Goal: Task Accomplishment & Management: Complete application form

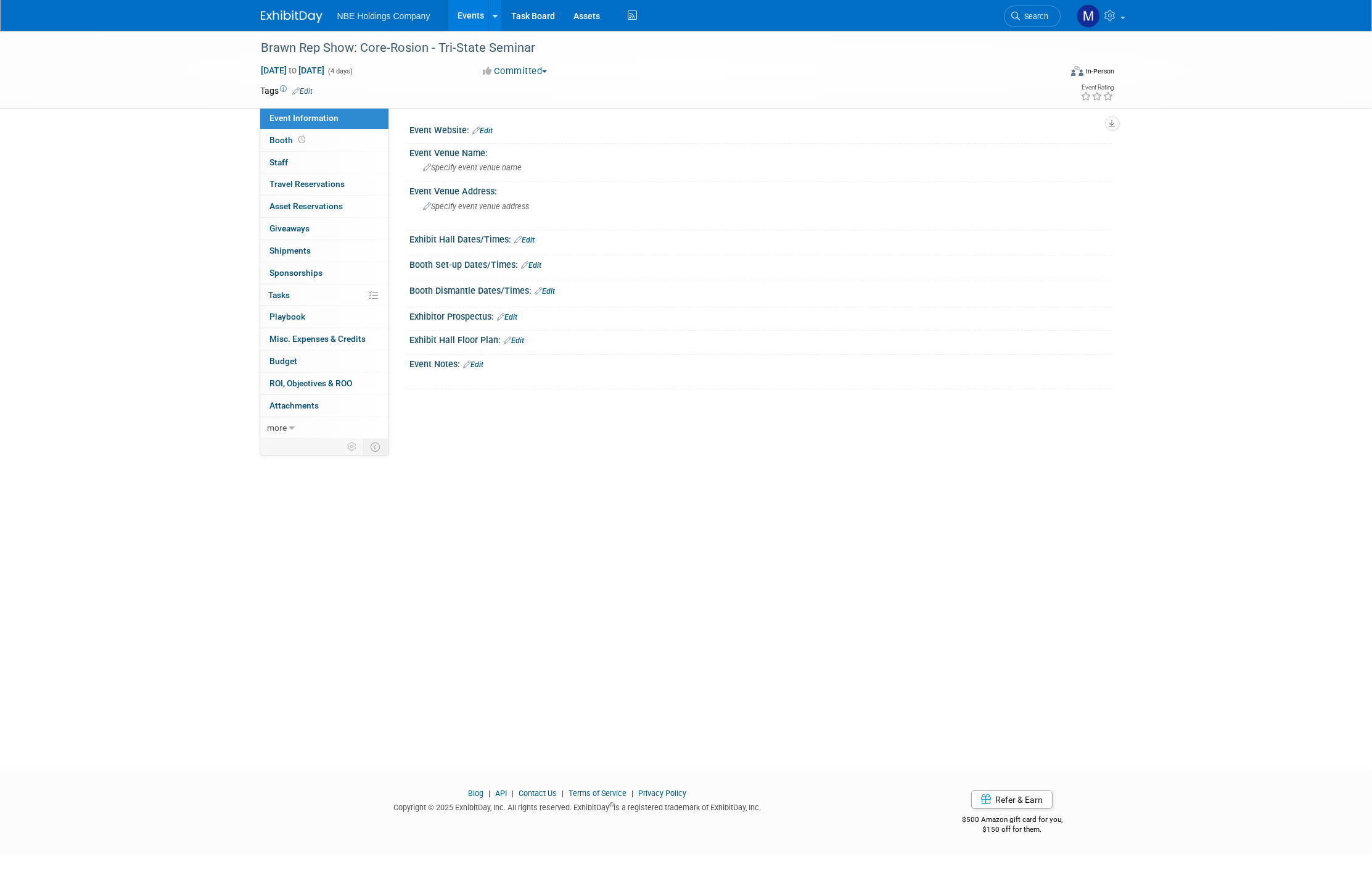
click at [478, 22] on link "Events" at bounding box center [470, 15] width 45 height 31
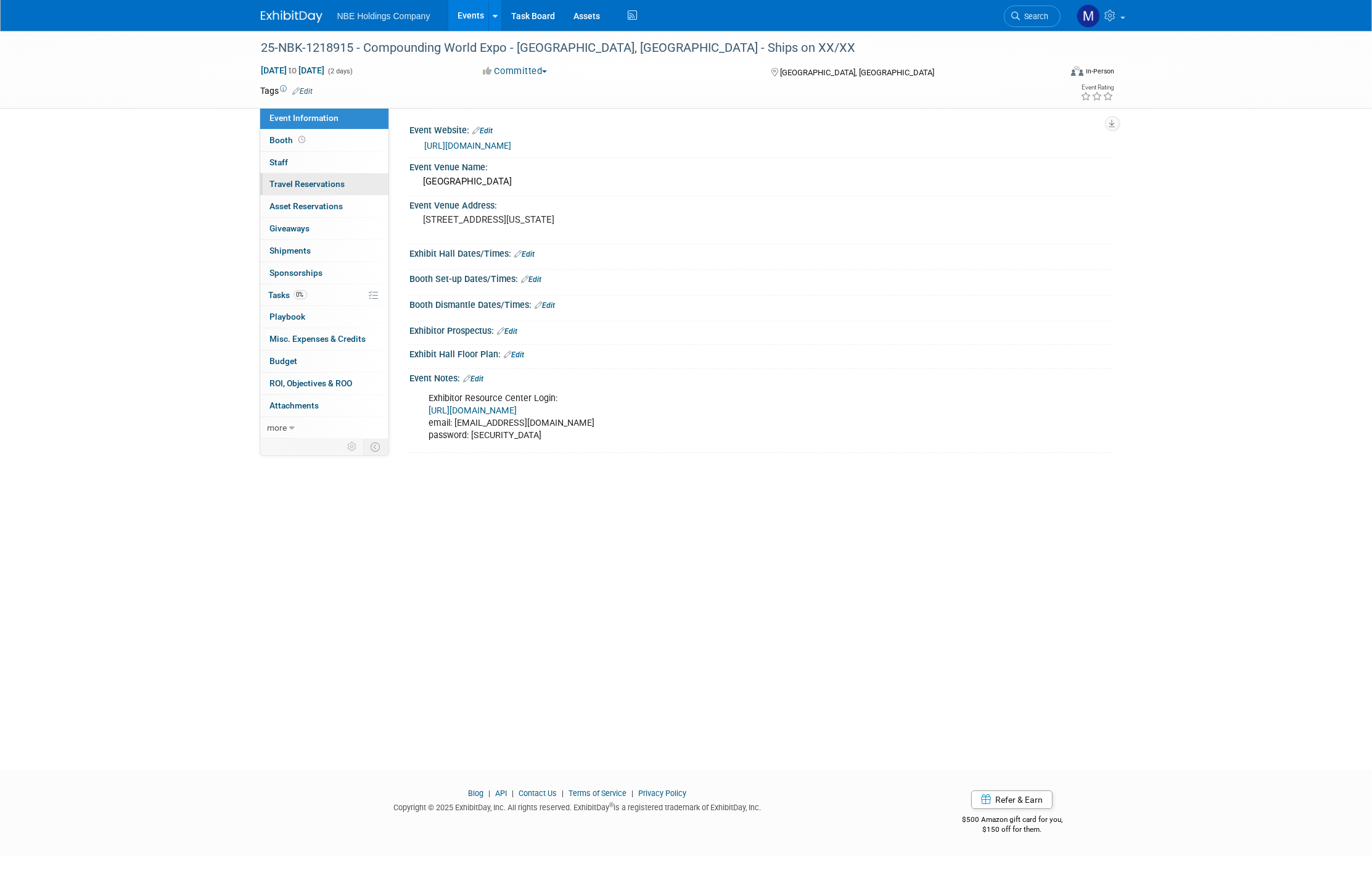
click at [283, 186] on span "Travel Reservations 0" at bounding box center [307, 184] width 75 height 9
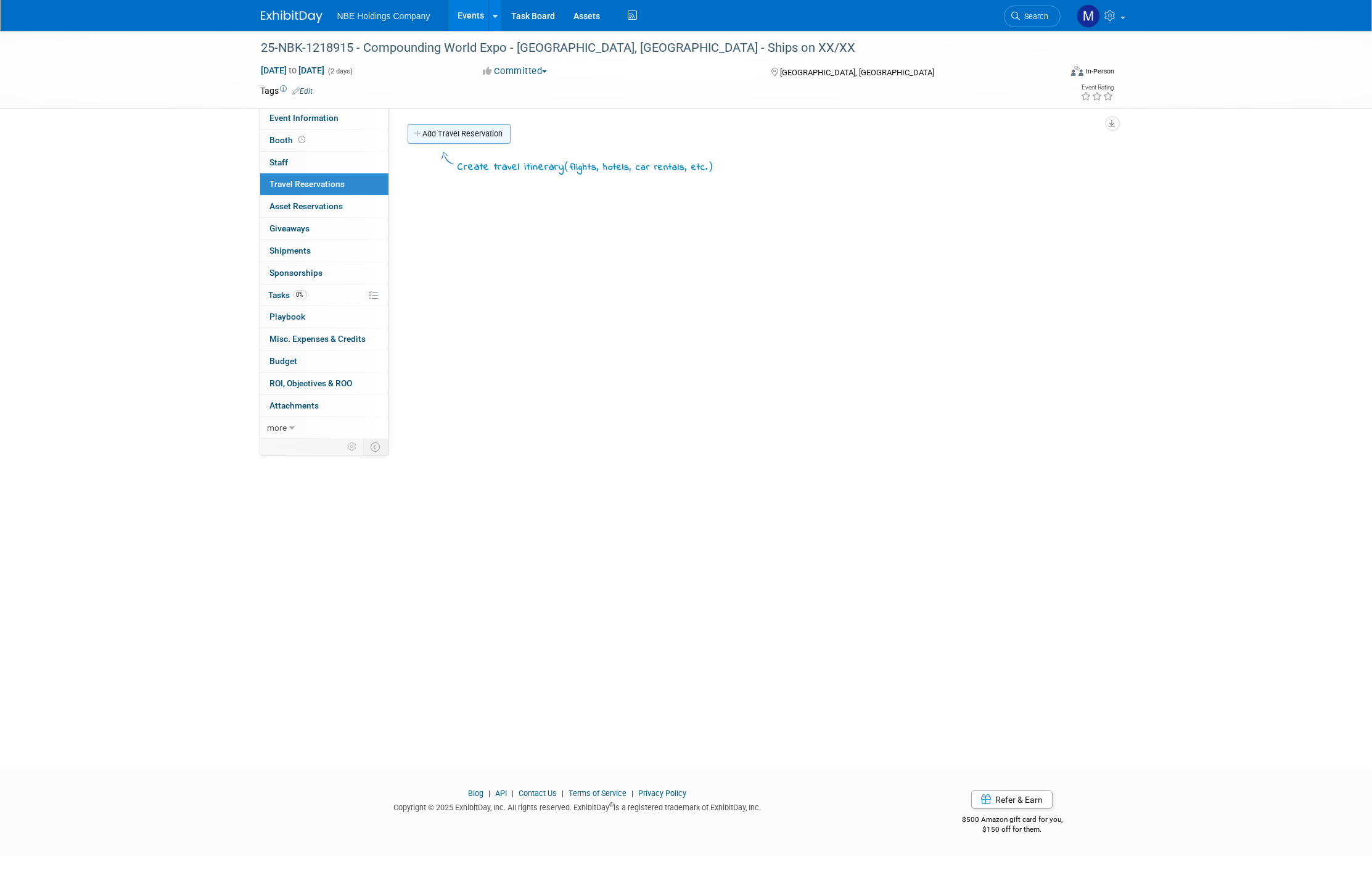
click at [433, 131] on link "Add Travel Reservation" at bounding box center [459, 134] width 103 height 20
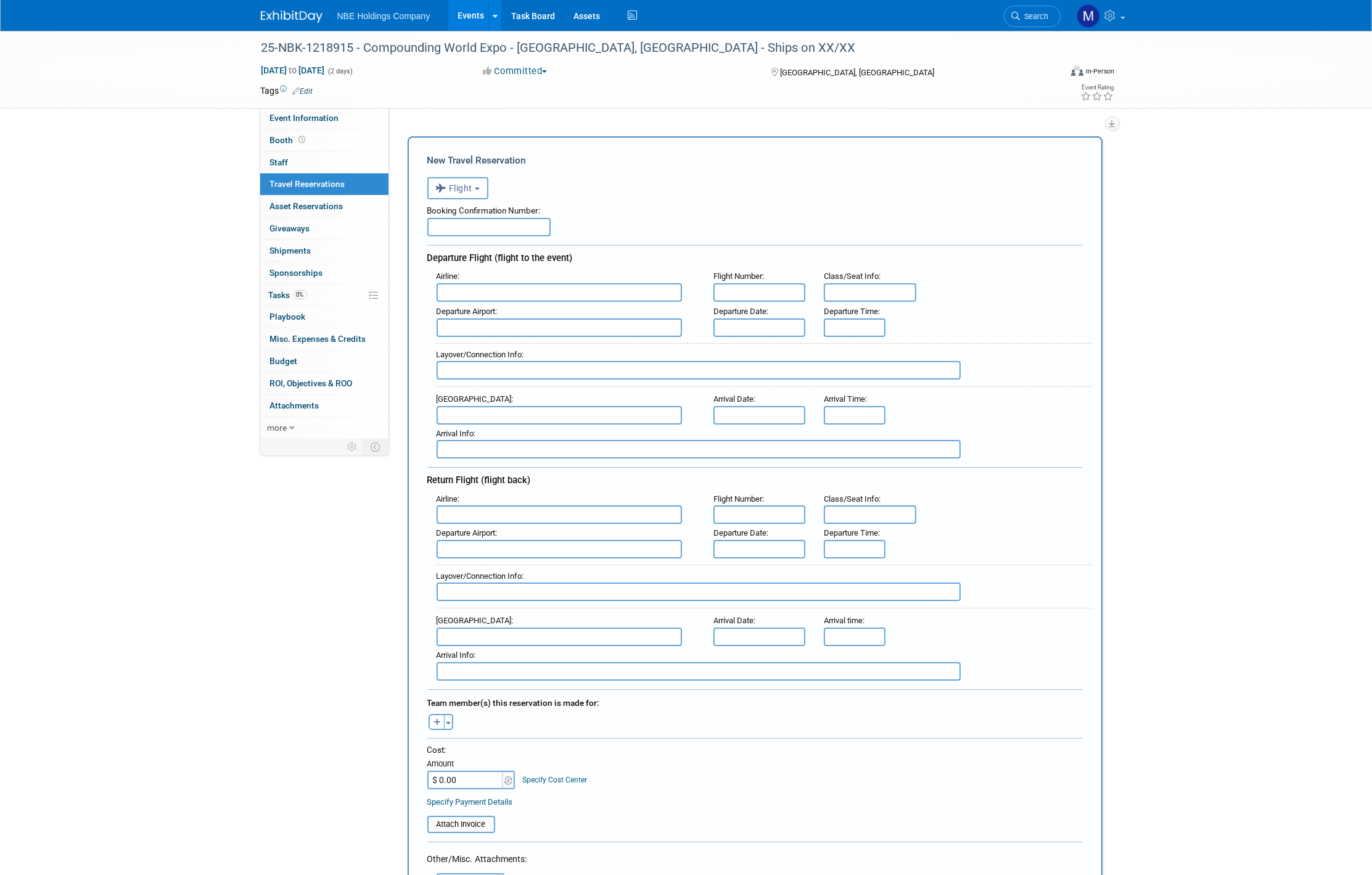
click at [468, 228] on input "text" at bounding box center [489, 228] width 123 height 19
paste input "#54438038"
type input "#54438038"
click at [449, 195] on button "Flight" at bounding box center [458, 188] width 61 height 22
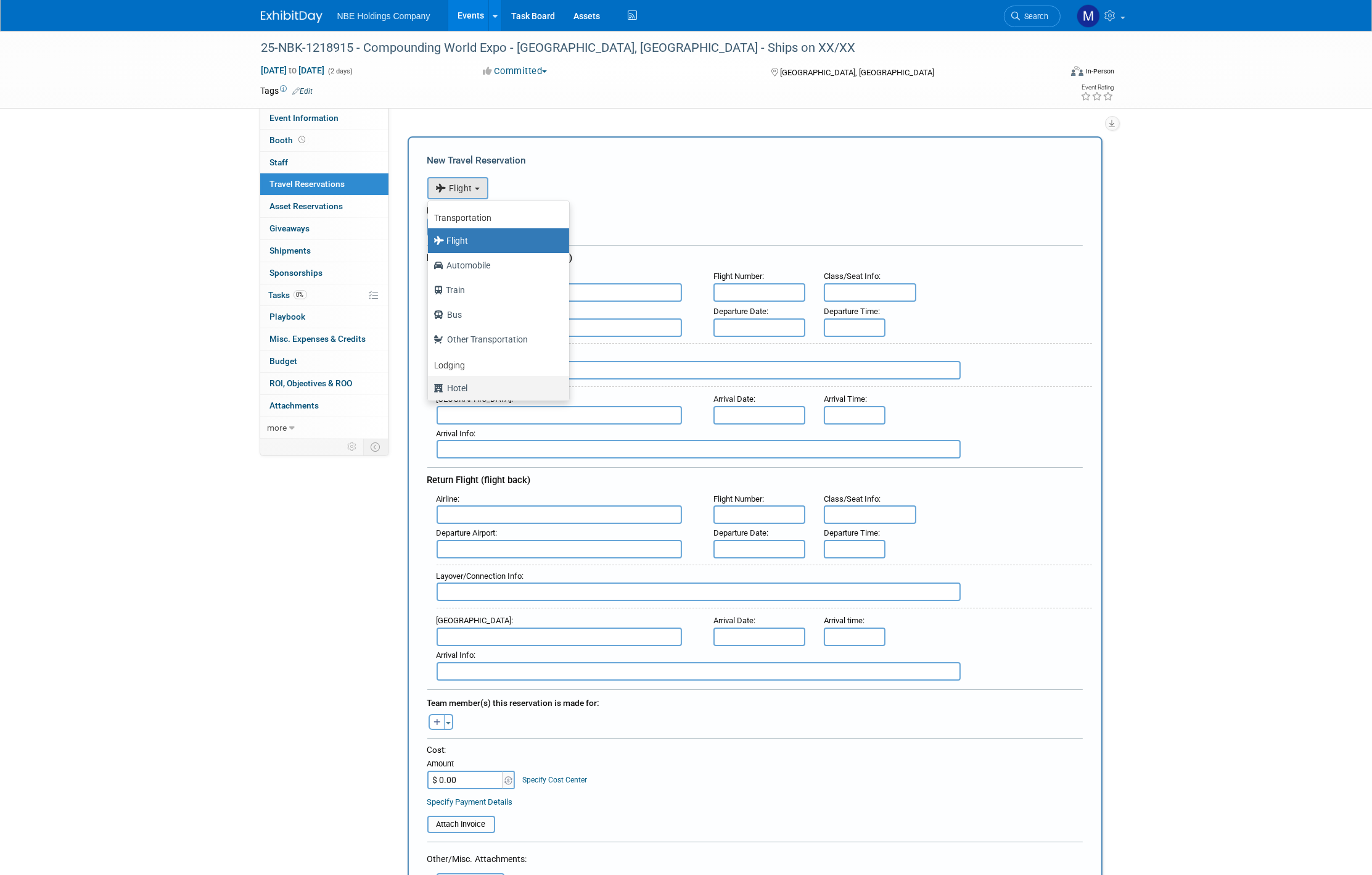
click at [460, 378] on label "Hotel" at bounding box center [495, 388] width 122 height 20
click at [429, 382] on input "Hotel" at bounding box center [425, 386] width 8 height 8
select select "6"
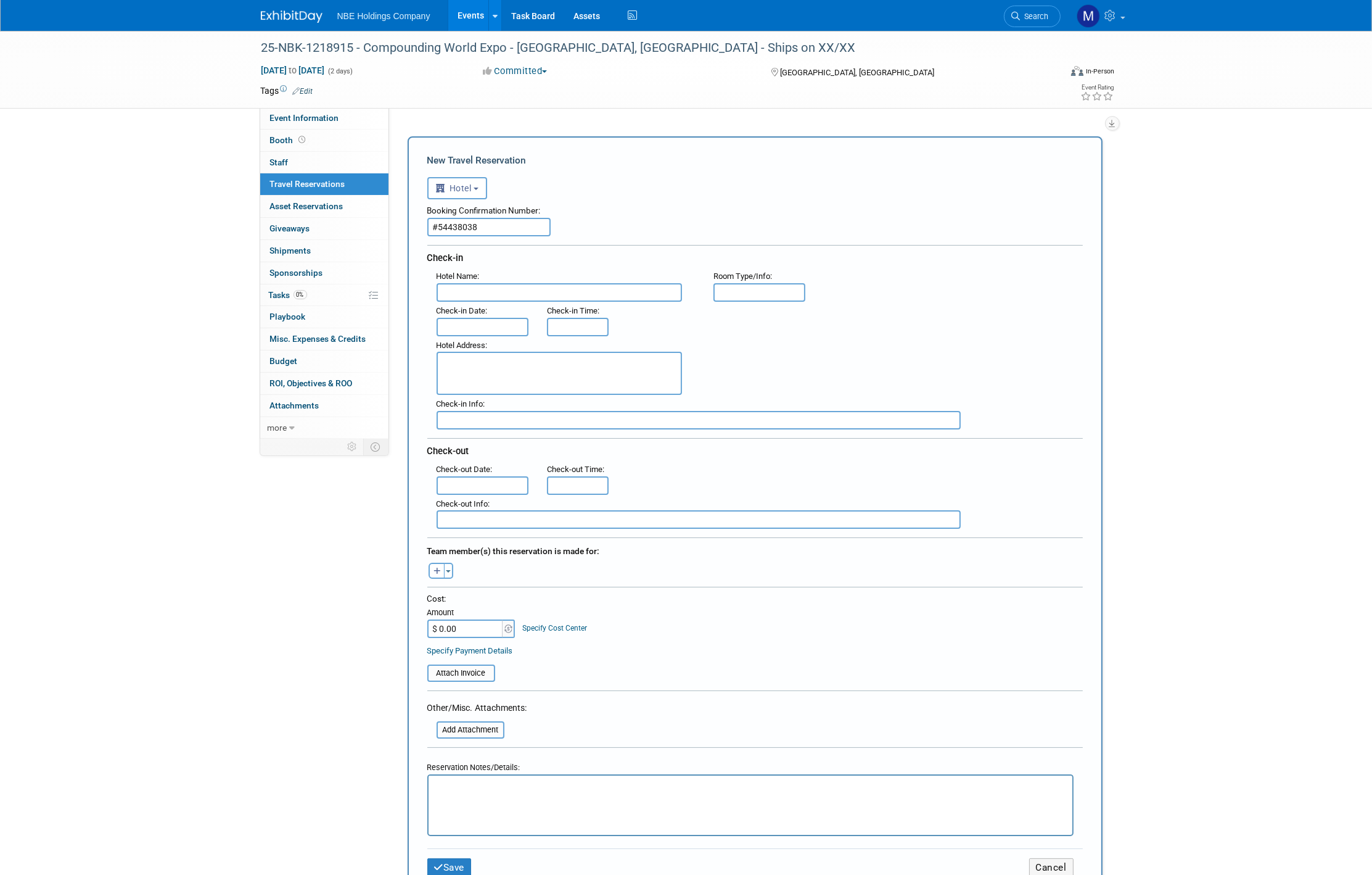
drag, startPoint x: 494, startPoint y: 229, endPoint x: 433, endPoint y: 222, distance: 61.4
click at [433, 222] on input "#54438038" at bounding box center [489, 228] width 123 height 19
paste input "text"
type input "54438038"
click at [505, 286] on input "text" at bounding box center [559, 293] width 245 height 19
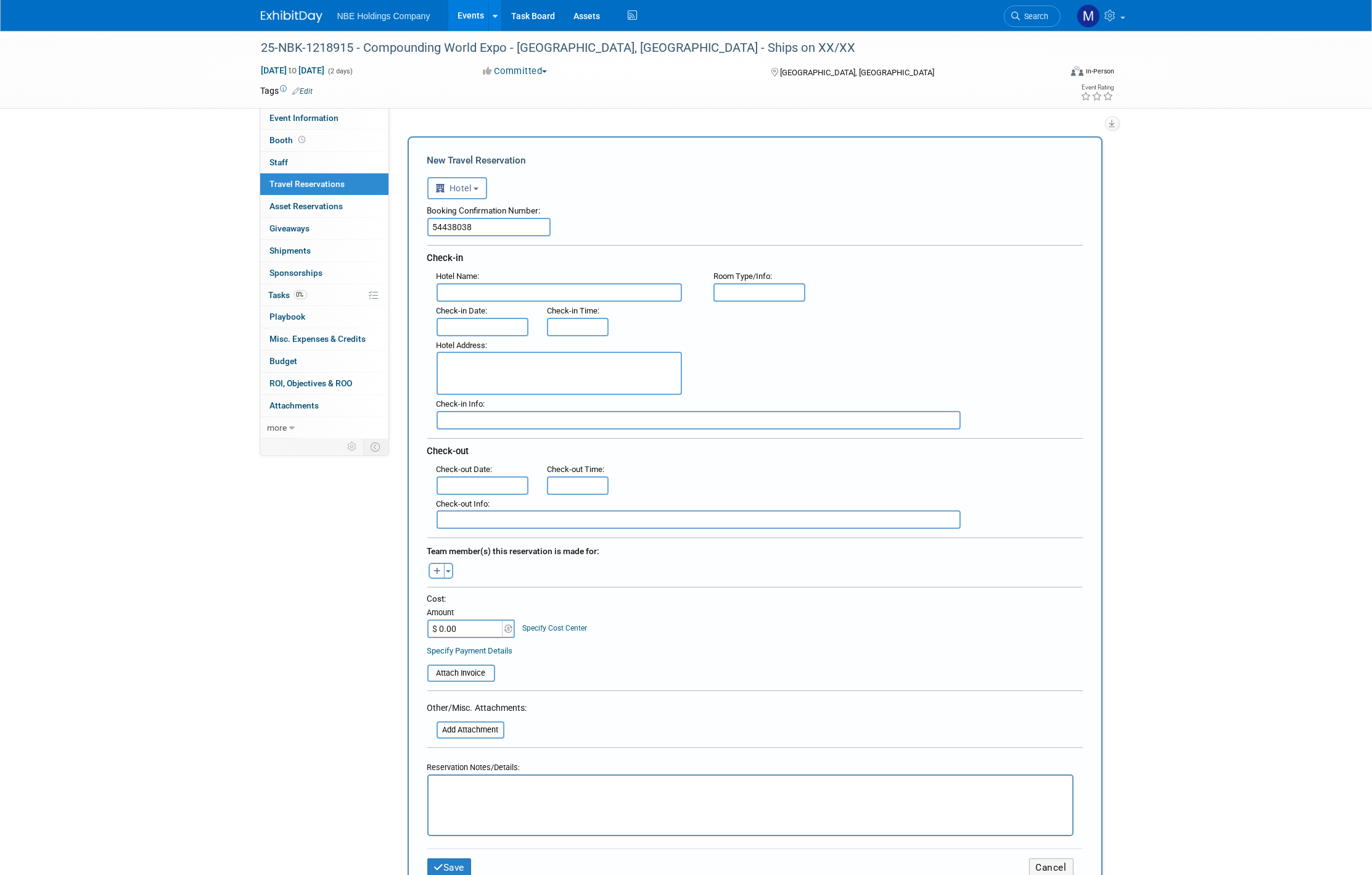
paste input "Hampton Inn Cleveland-Downtown"
type input "Hampton Inn Cleveland-Downtown"
click at [490, 469] on div "Check-out Date :" at bounding box center [483, 469] width 93 height 13
click at [486, 321] on input "text" at bounding box center [483, 327] width 93 height 19
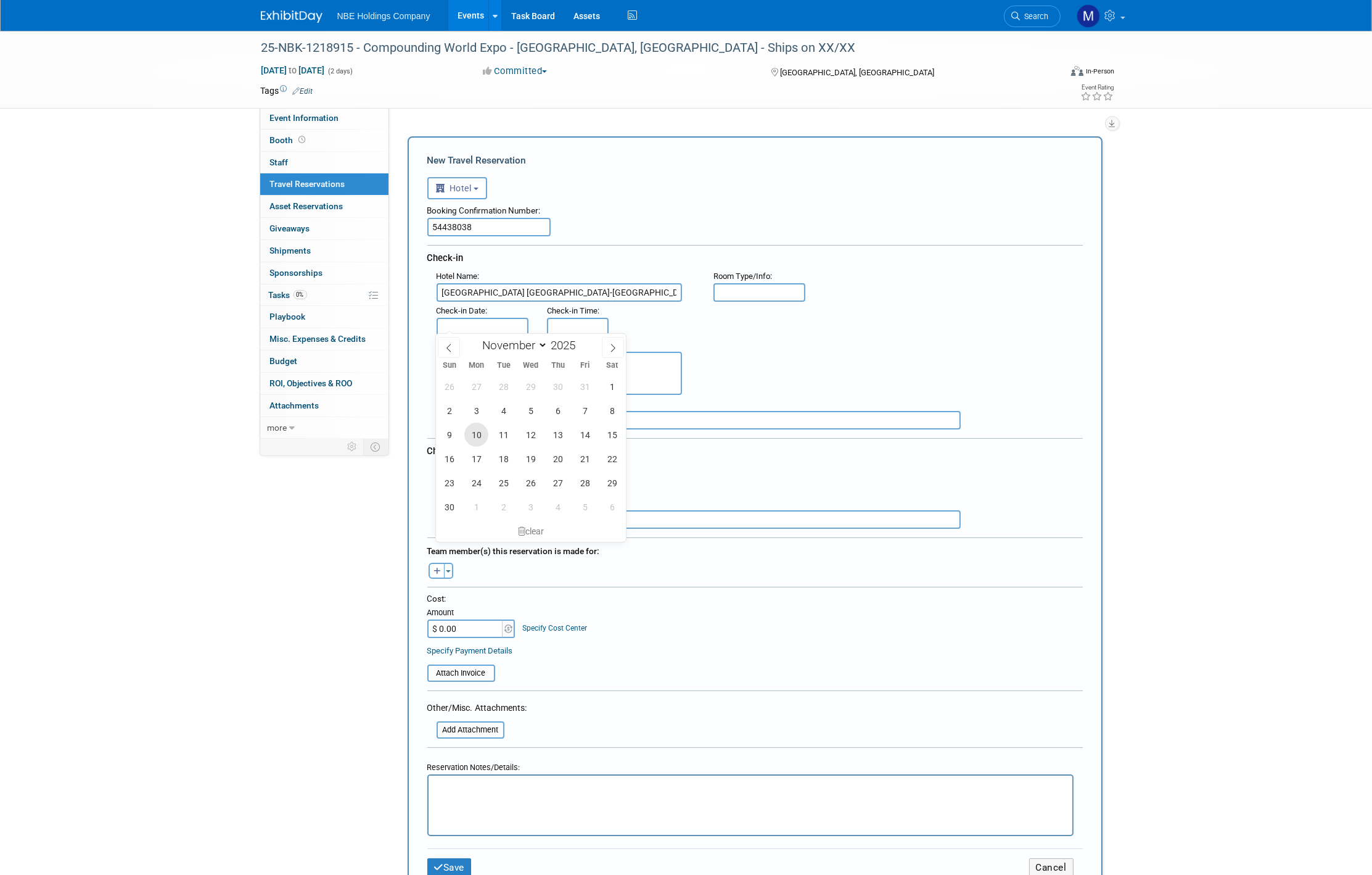
click at [478, 435] on span "10" at bounding box center [476, 434] width 24 height 24
type input "Nov 10, 2025"
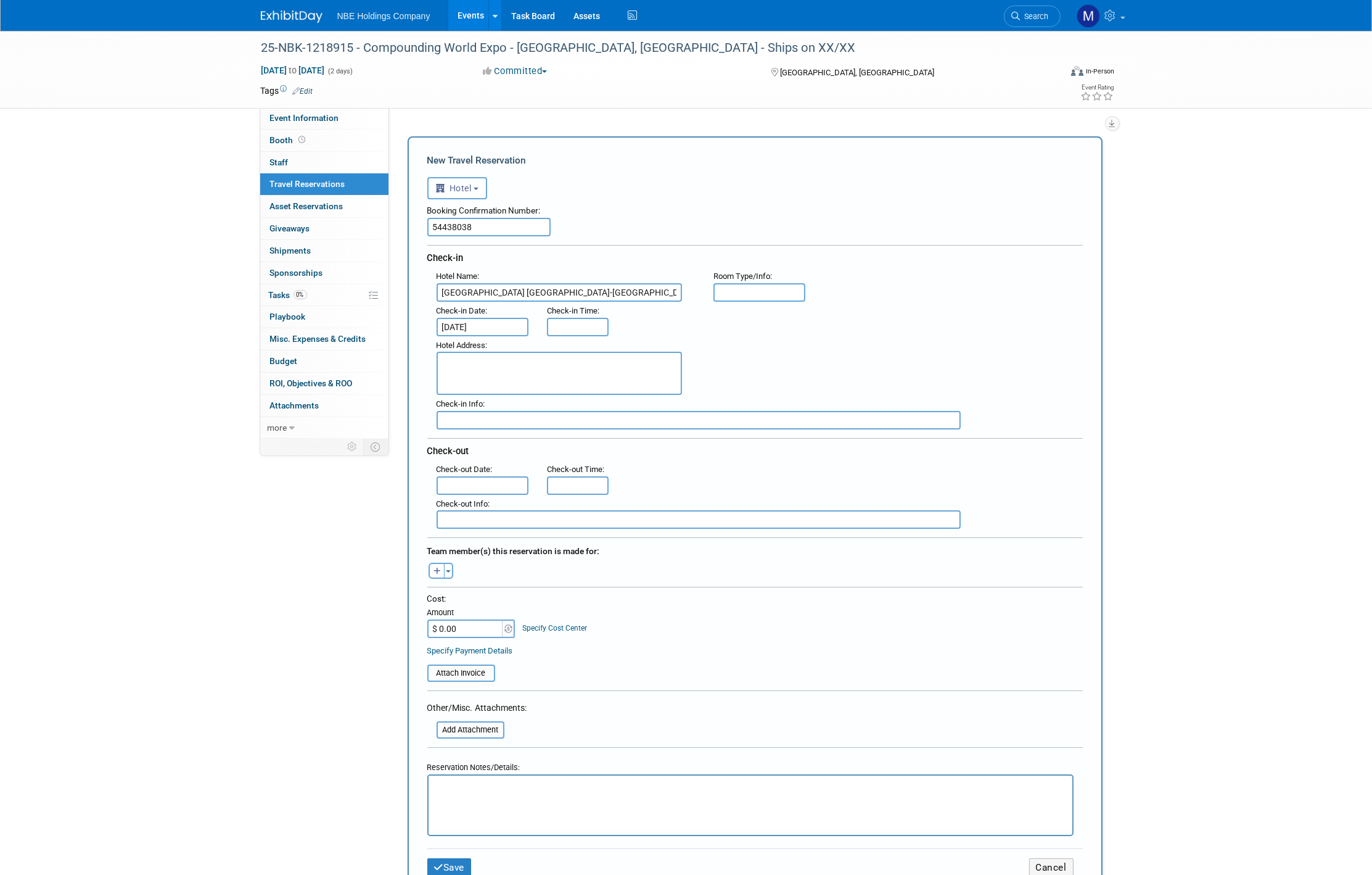
click at [478, 478] on input "text" at bounding box center [483, 485] width 93 height 19
click at [578, 591] on span "14" at bounding box center [584, 590] width 24 height 24
type input "Nov 14, 2025"
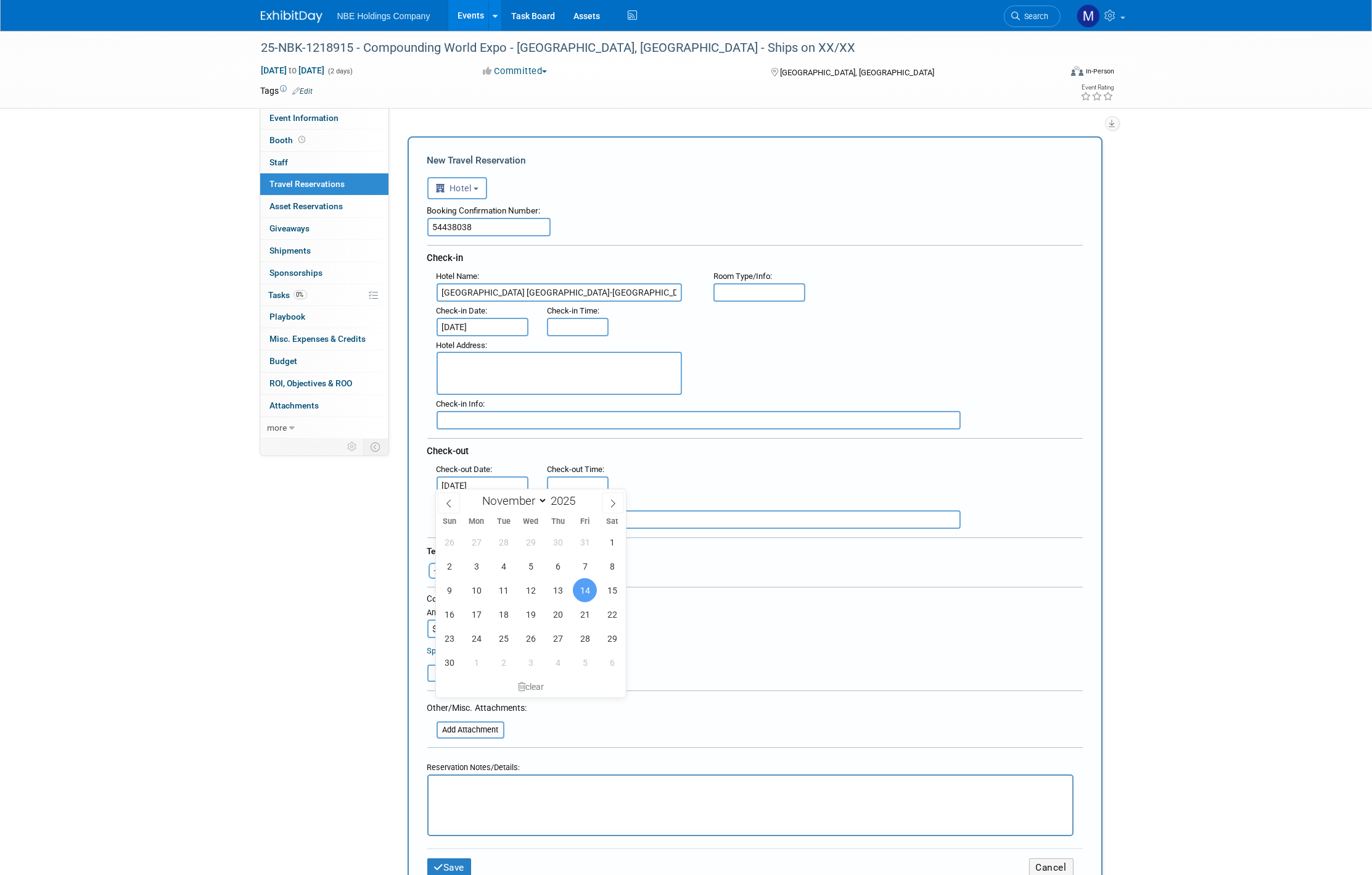
click at [497, 384] on textarea at bounding box center [559, 374] width 245 height 44
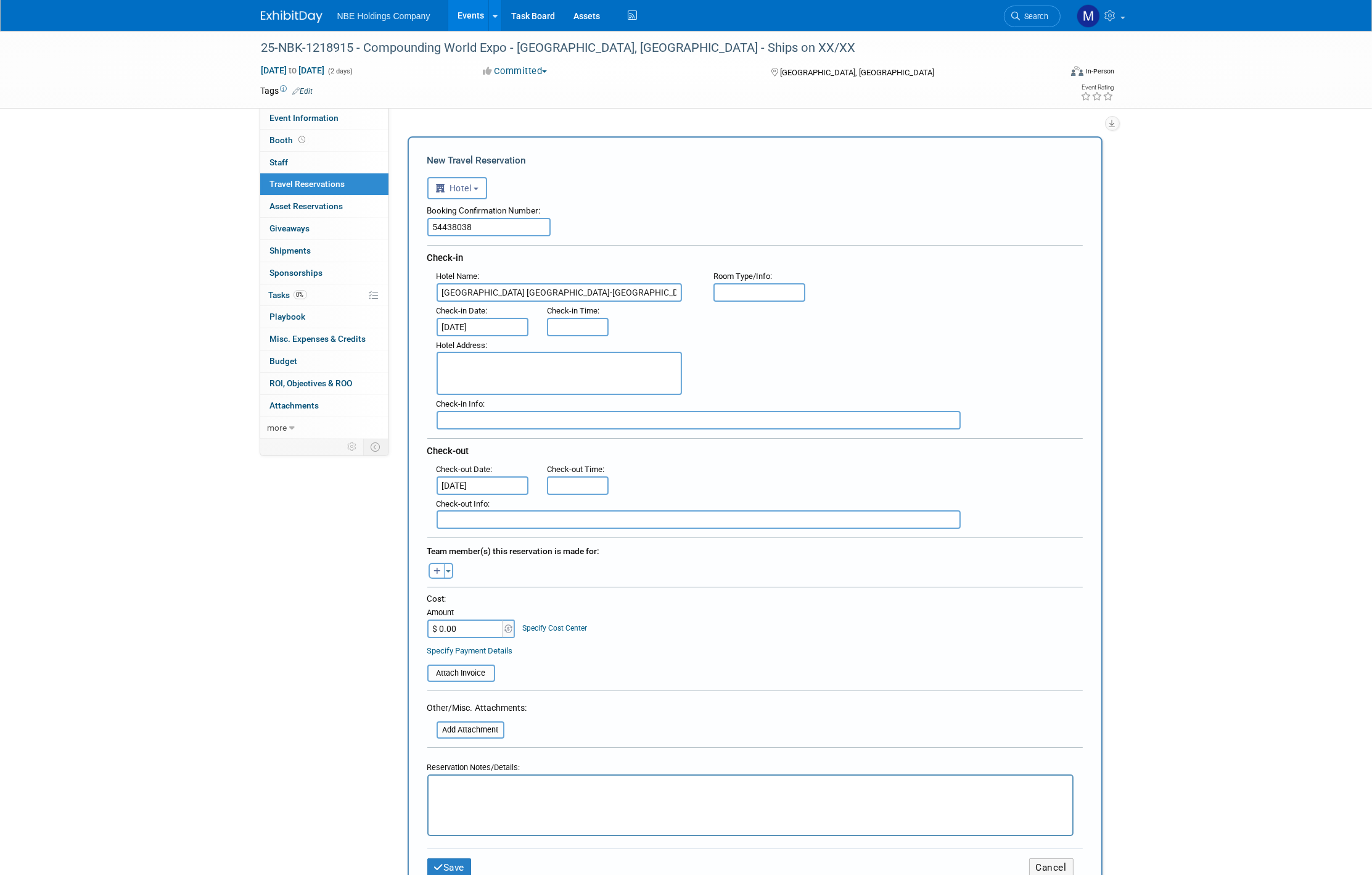
paste textarea "1460 E. Ninth Street Cleveland OH 44114 US"
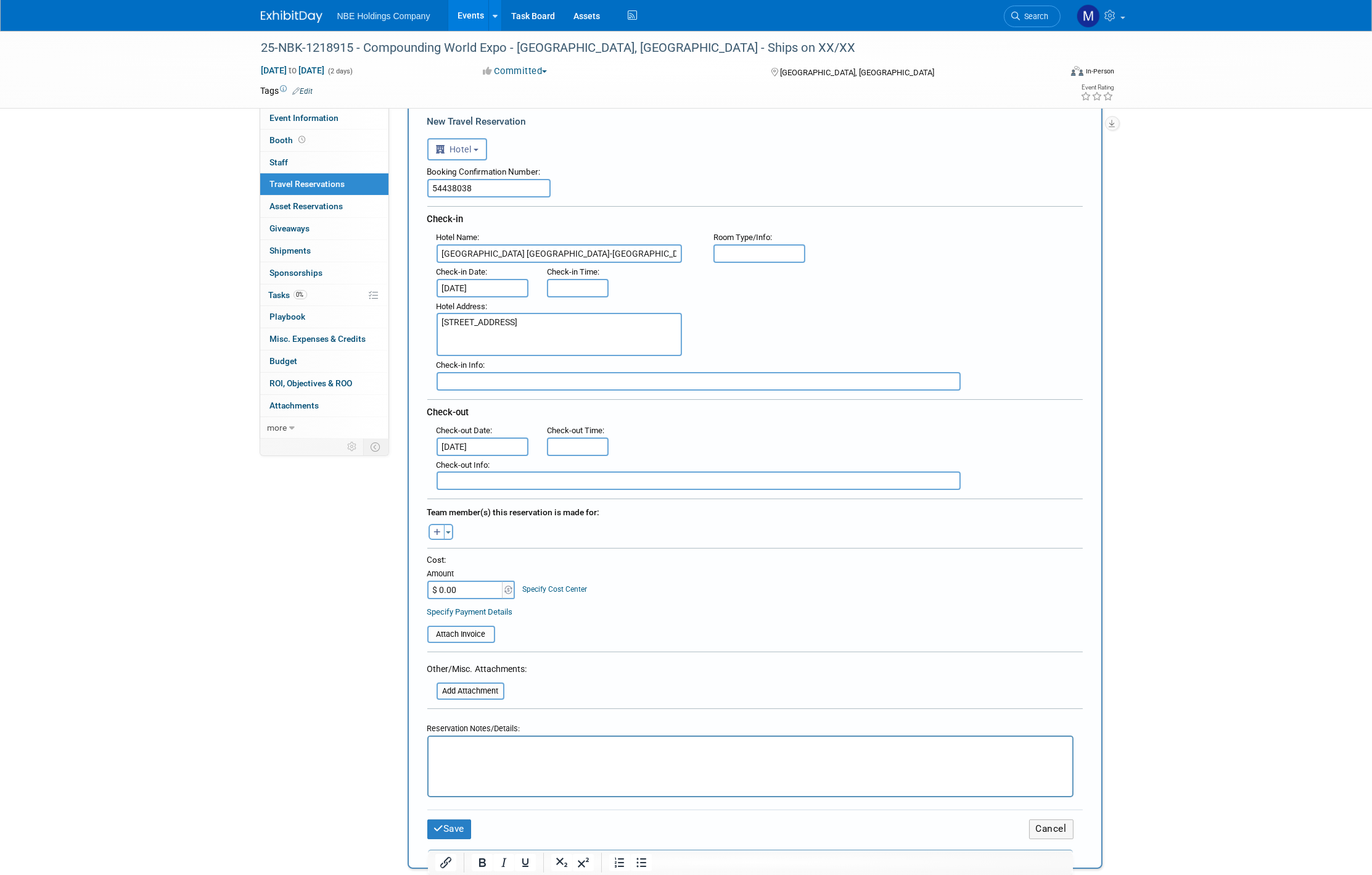
scroll to position [68, 0]
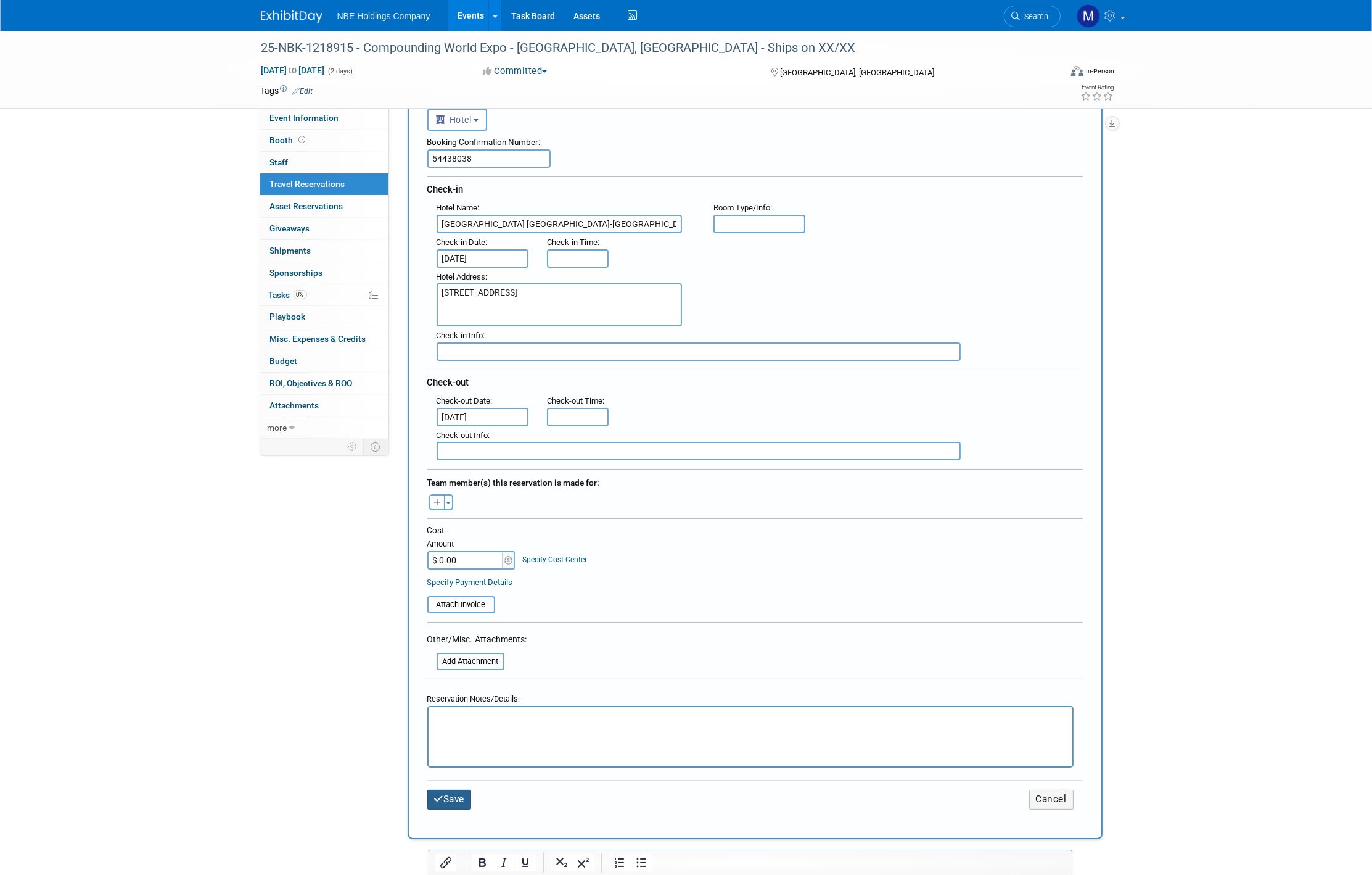
type textarea "1460 E. Ninth Street Cleveland OH 44114 US"
click at [447, 790] on button "Save" at bounding box center [449, 799] width 45 height 19
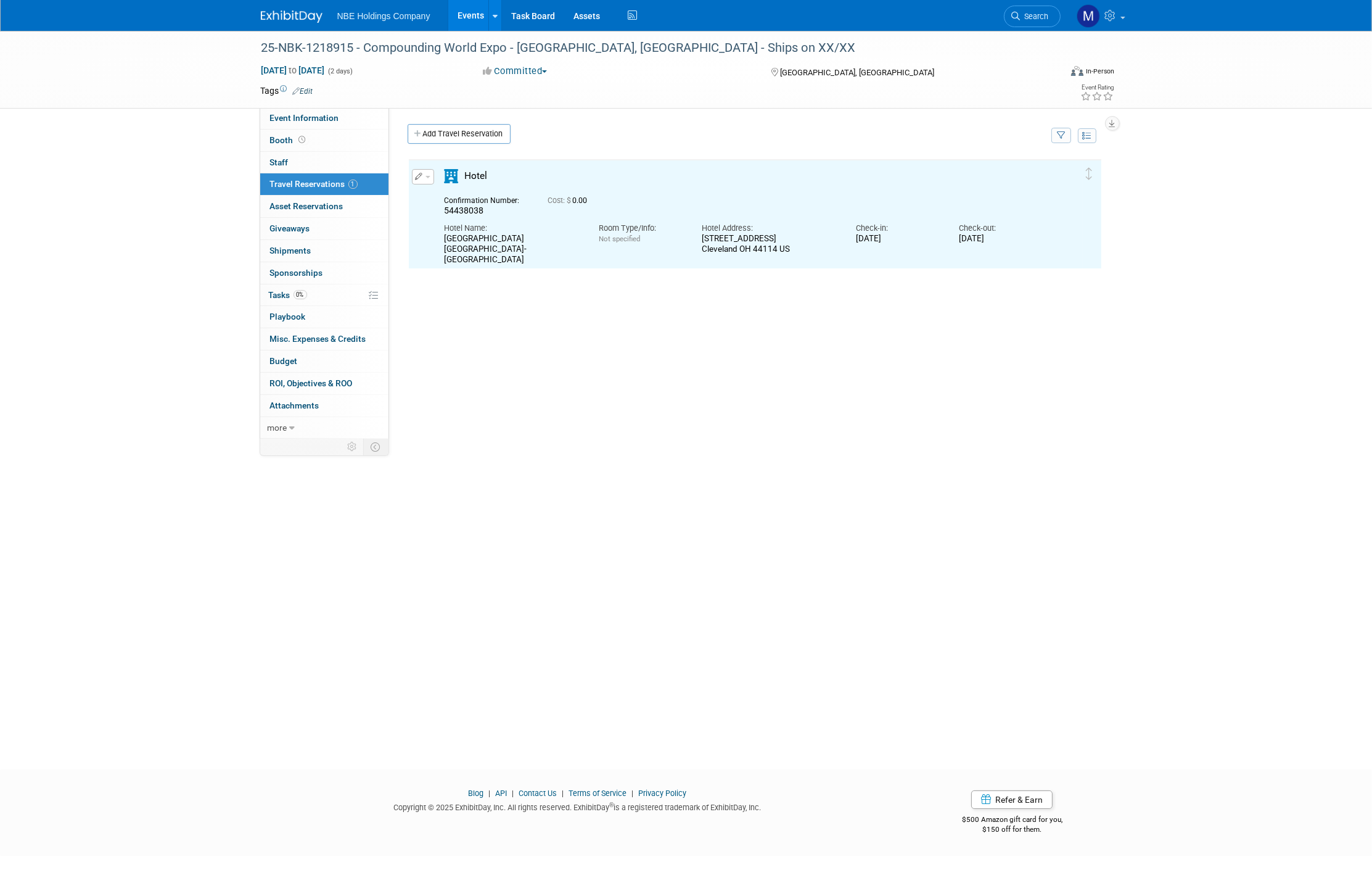
scroll to position [0, 0]
click at [446, 132] on link "Add Travel Reservation" at bounding box center [459, 134] width 103 height 20
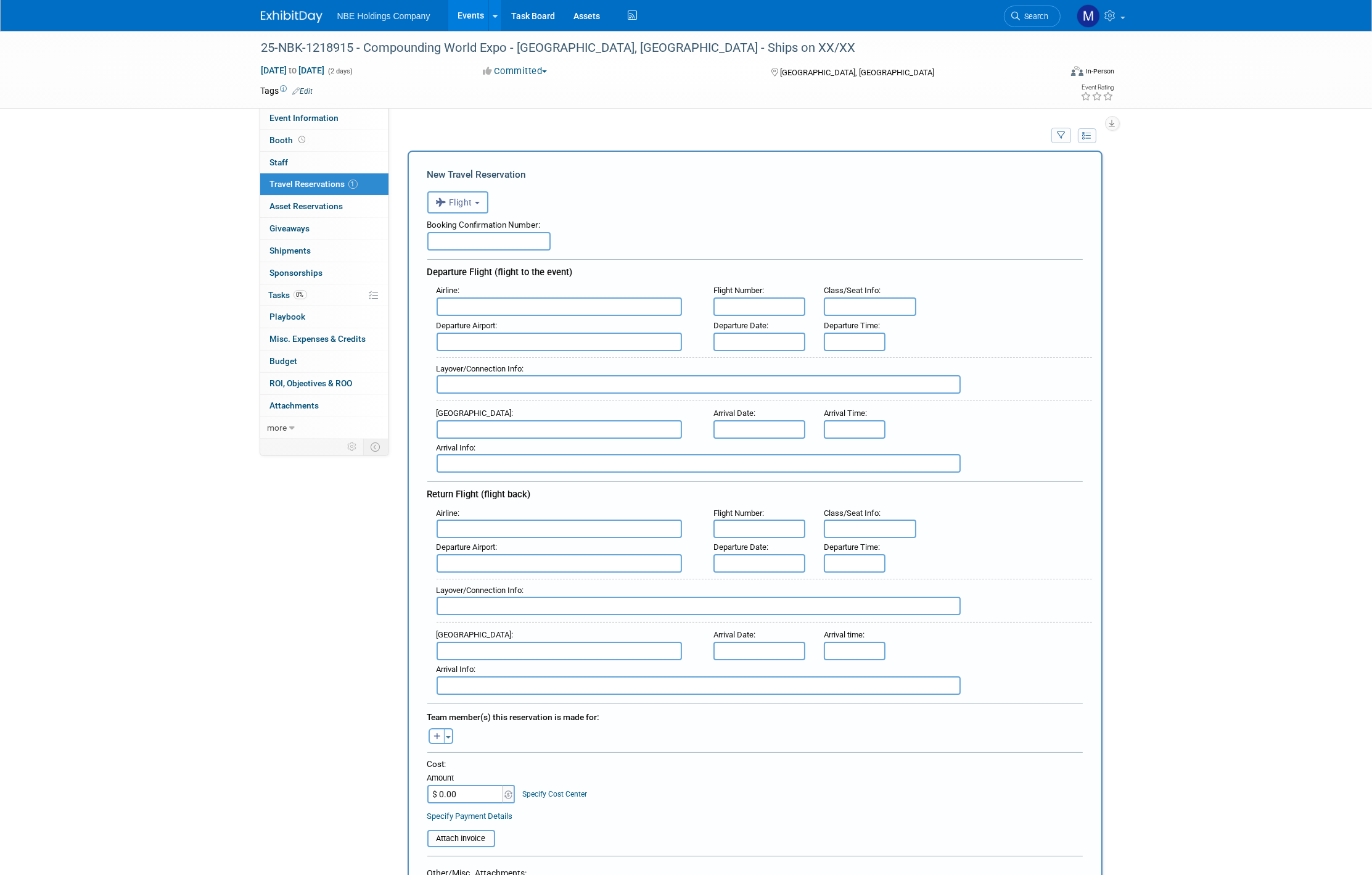
click at [447, 209] on icon "button" at bounding box center [442, 202] width 13 height 16
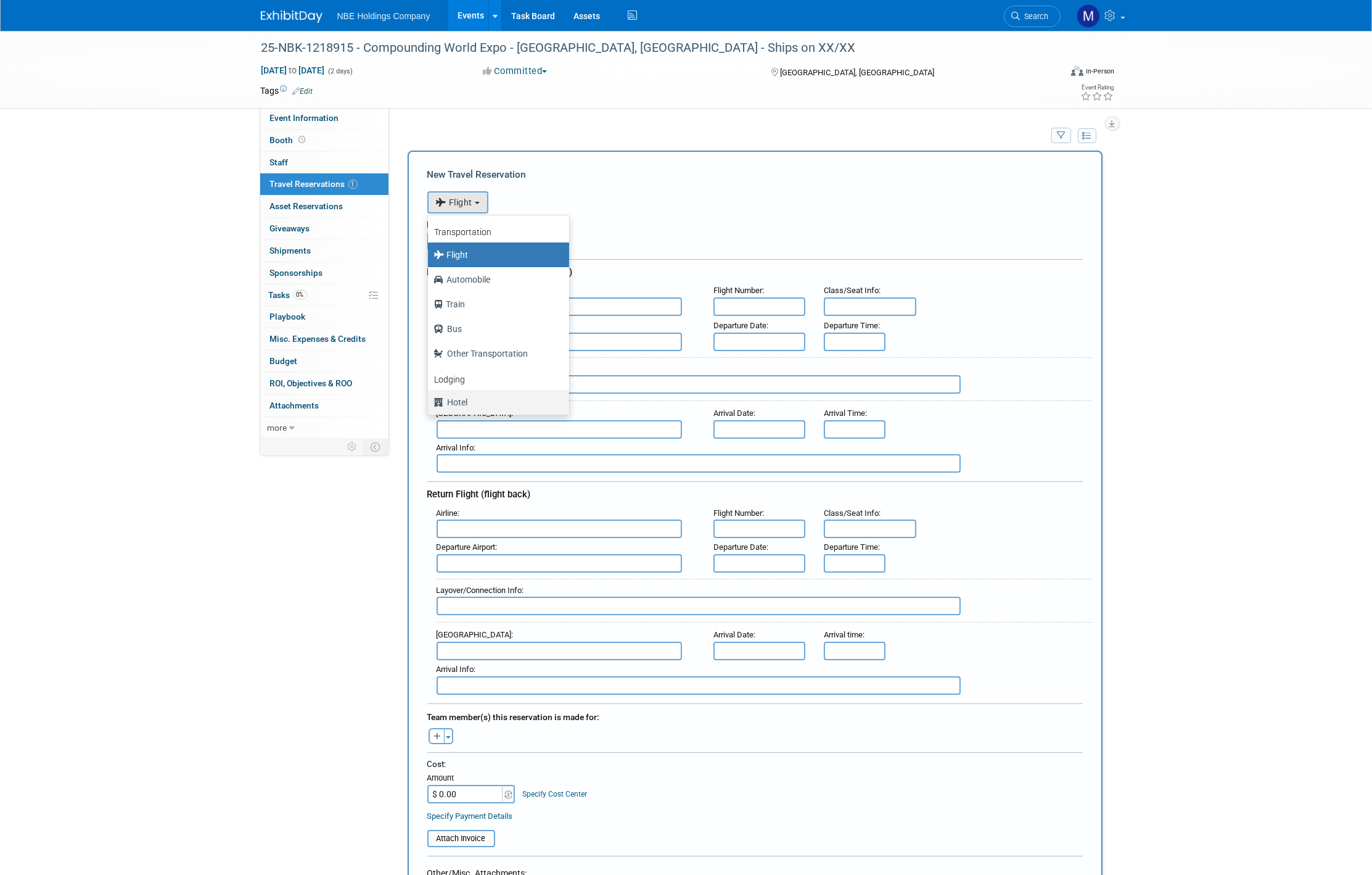
click at [458, 402] on label "Hotel" at bounding box center [495, 402] width 122 height 20
click at [429, 402] on input "Hotel" at bounding box center [425, 400] width 8 height 8
select select "6"
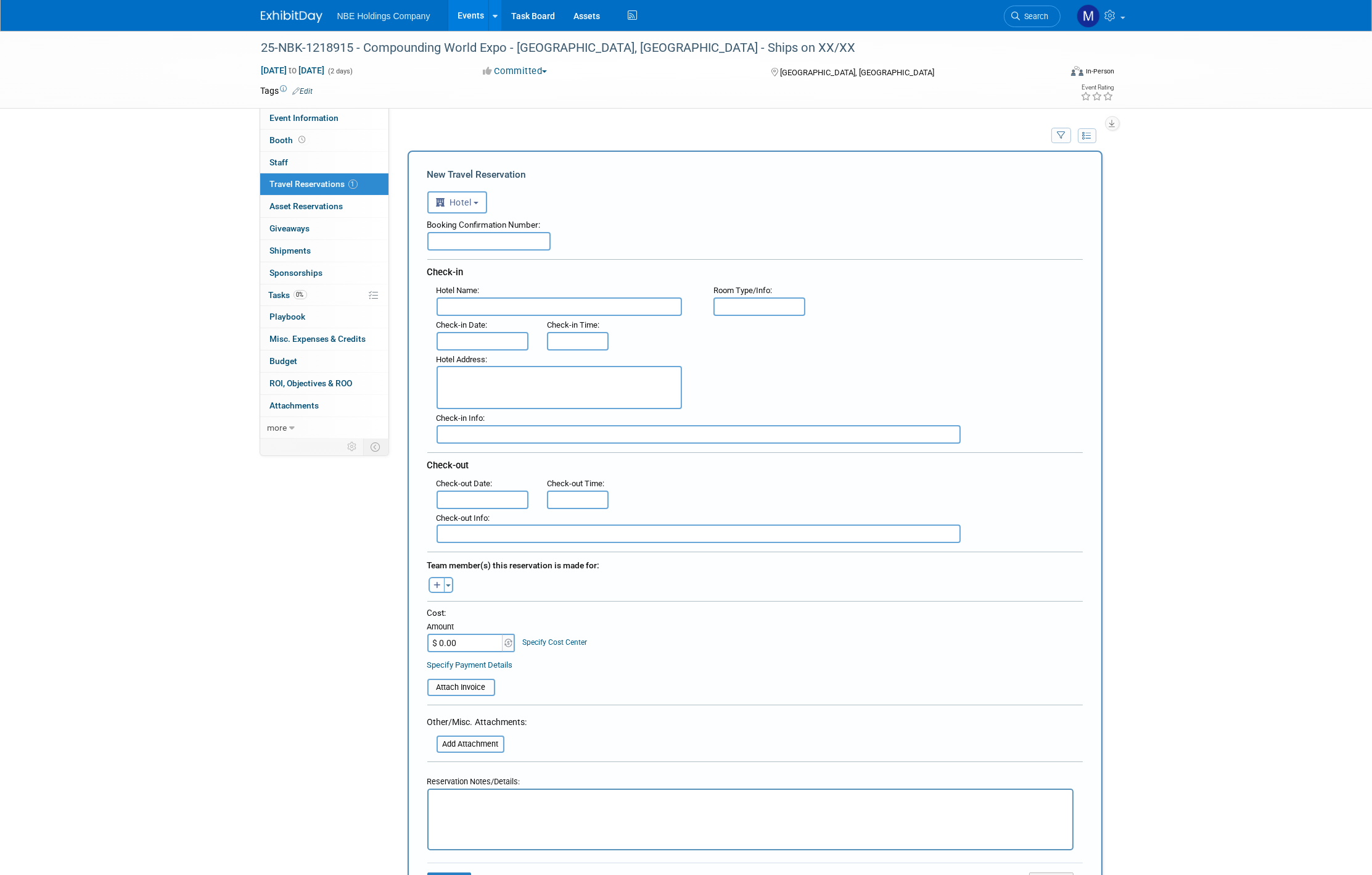
click at [490, 299] on input "text" at bounding box center [559, 307] width 245 height 19
click at [474, 241] on input "text" at bounding box center [489, 242] width 123 height 19
paste input "54438038"
type input "54438038"
click at [568, 303] on input "text" at bounding box center [559, 307] width 245 height 19
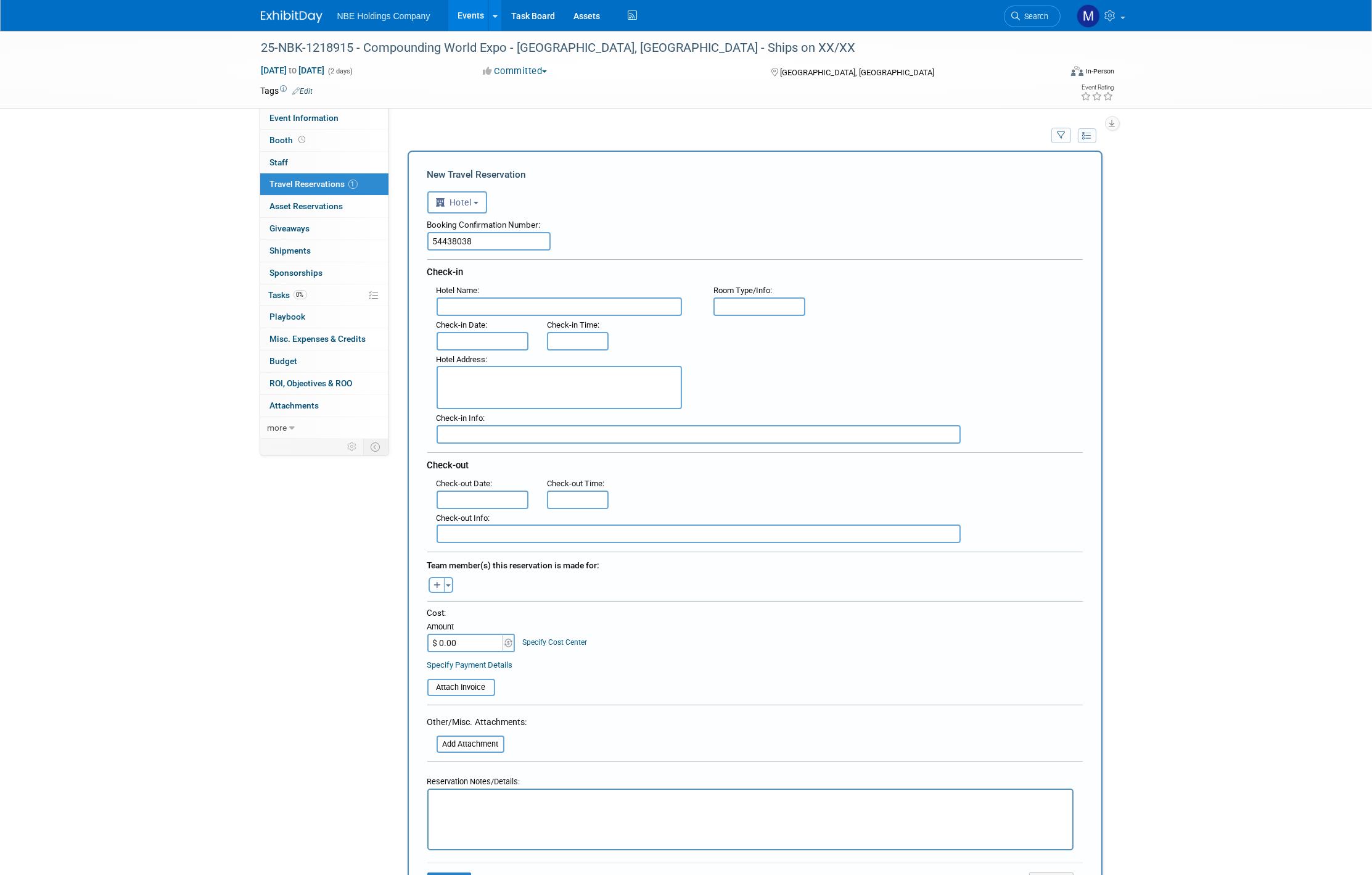
paste input "Hampton Inn Cleveland-Downtown"
type input "Hampton Inn Cleveland-Downtown"
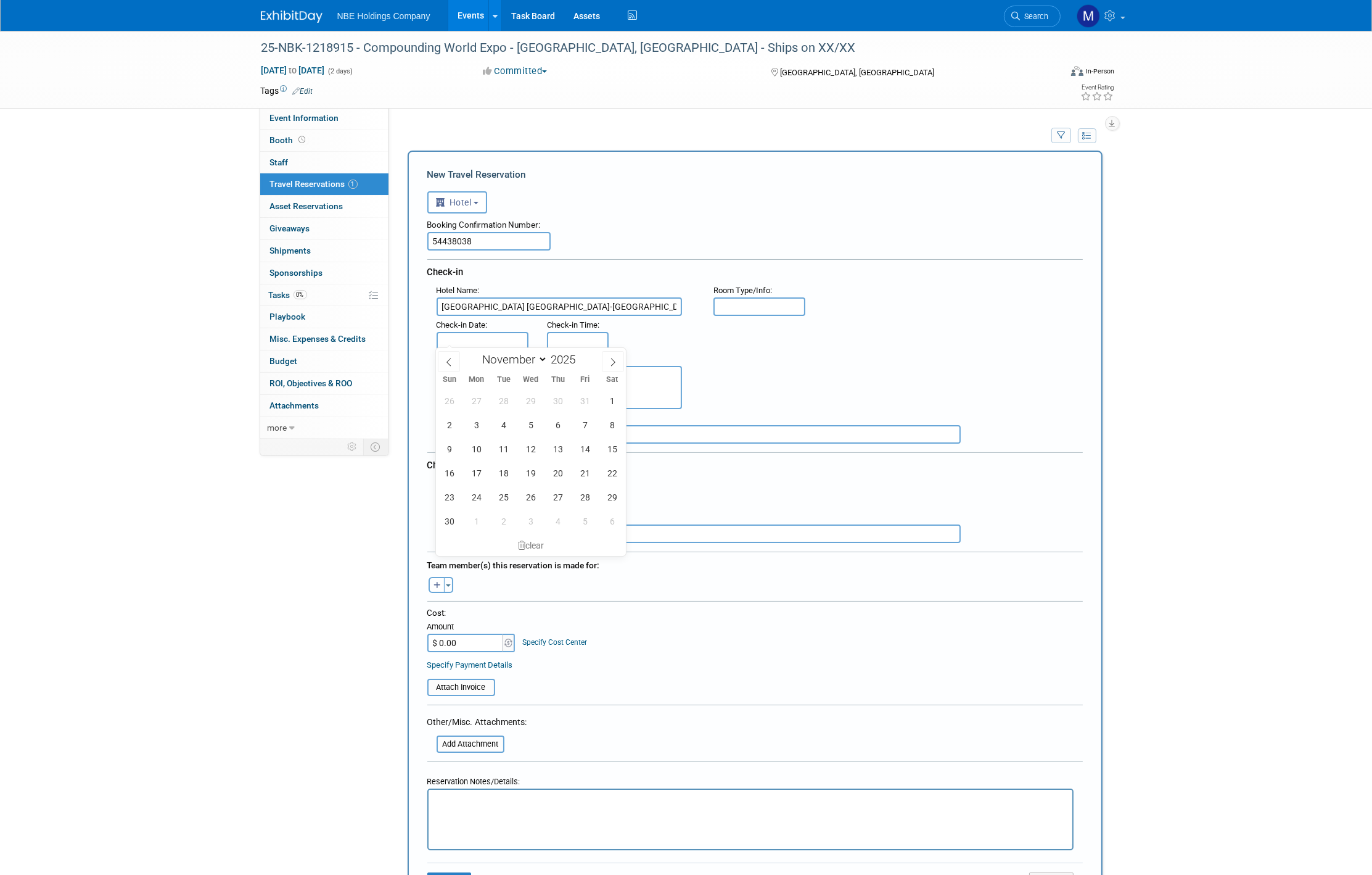
click at [498, 345] on body "NBE Holdings Company Events Add Event Bulk Upload Events Shareable Event Boards…" at bounding box center [686, 437] width 1372 height 875
click at [480, 445] on span "10" at bounding box center [476, 448] width 24 height 24
type input "Nov 10, 2025"
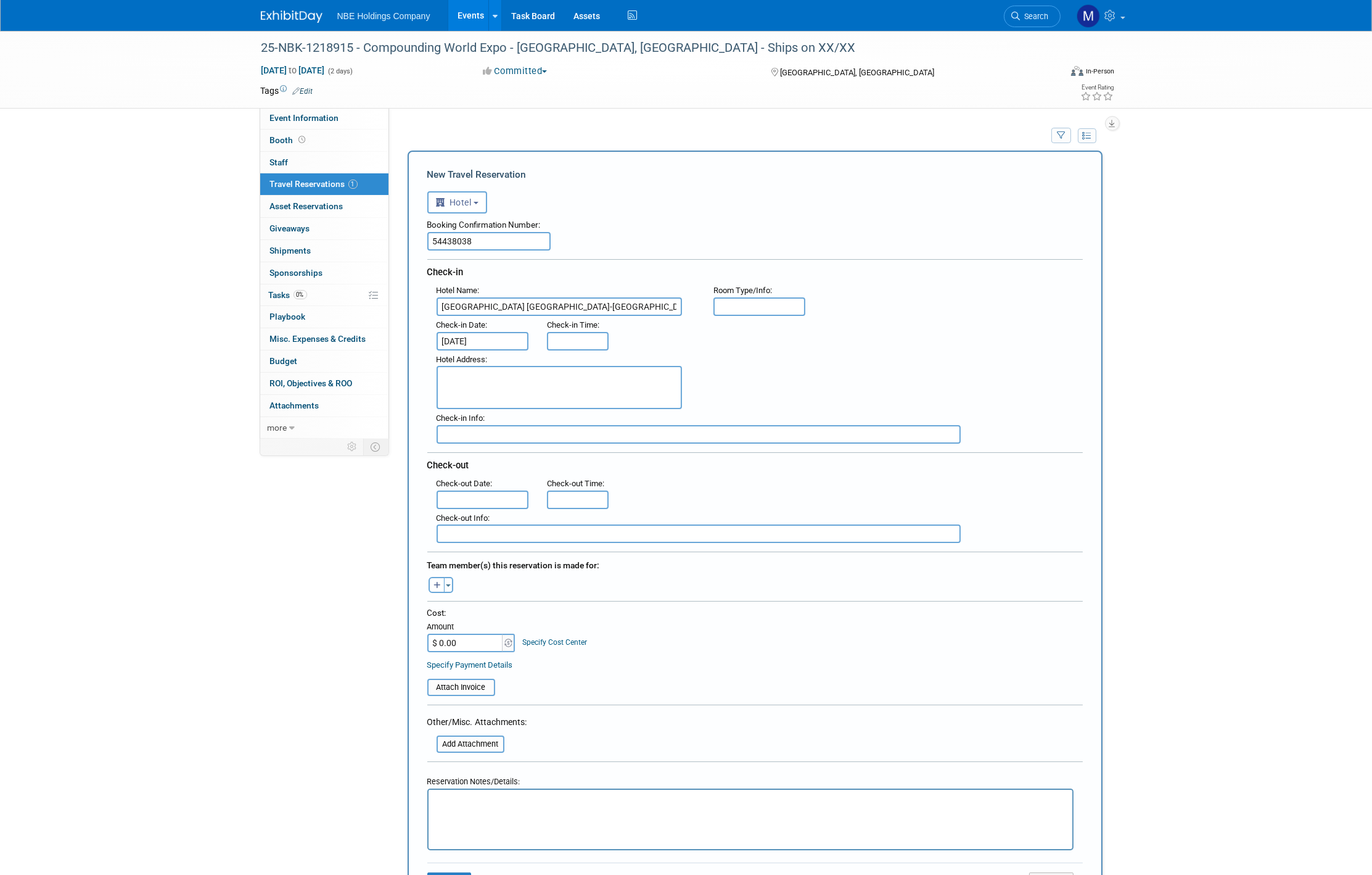
click at [473, 494] on input "text" at bounding box center [483, 500] width 93 height 19
click at [595, 601] on span "14" at bounding box center [584, 604] width 24 height 24
type input "Nov 14, 2025"
click at [493, 367] on textarea at bounding box center [559, 388] width 245 height 44
paste textarea "1460 E. Ninth Street Cleveland OH 44114 US"
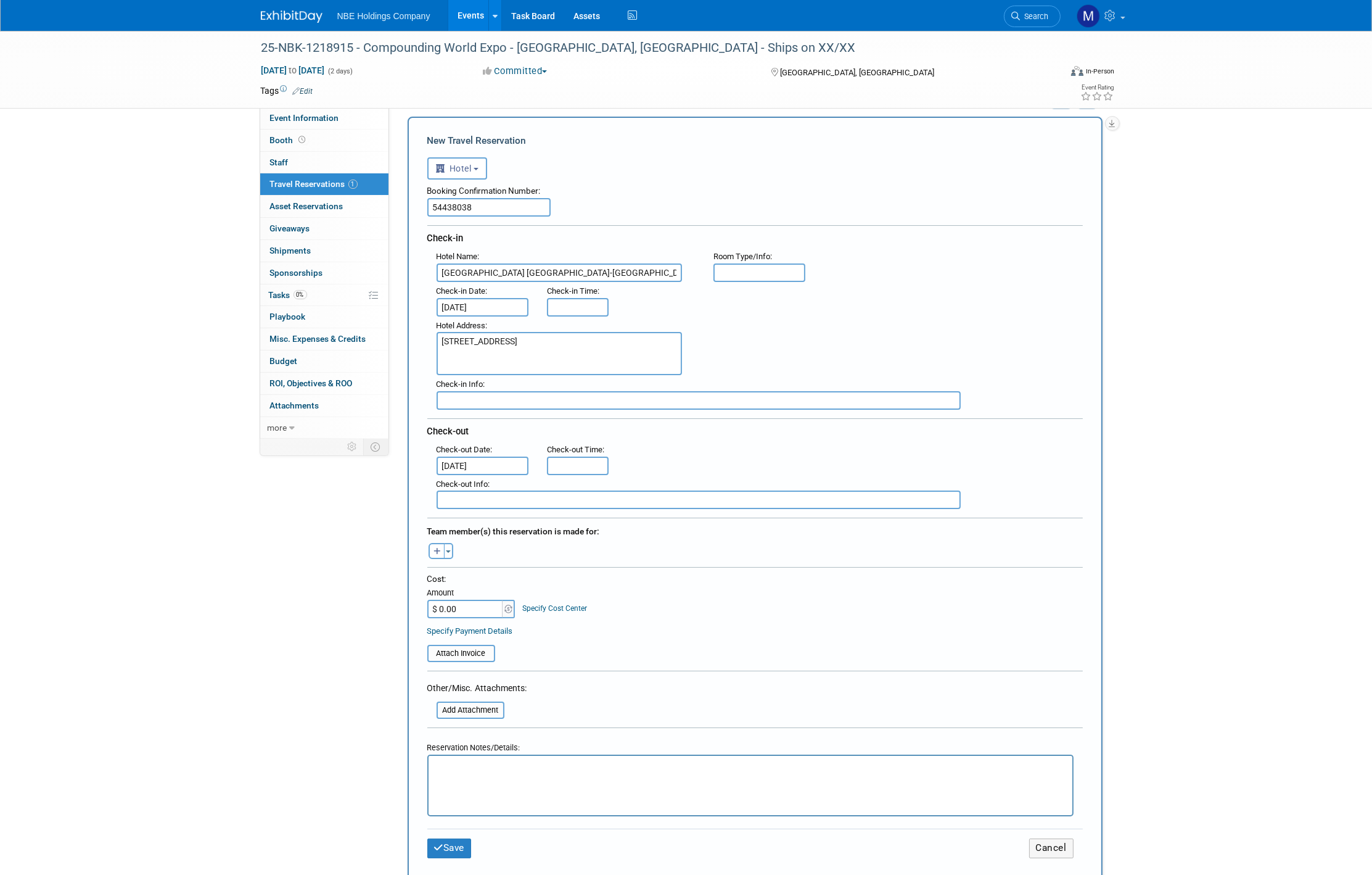
scroll to position [137, 0]
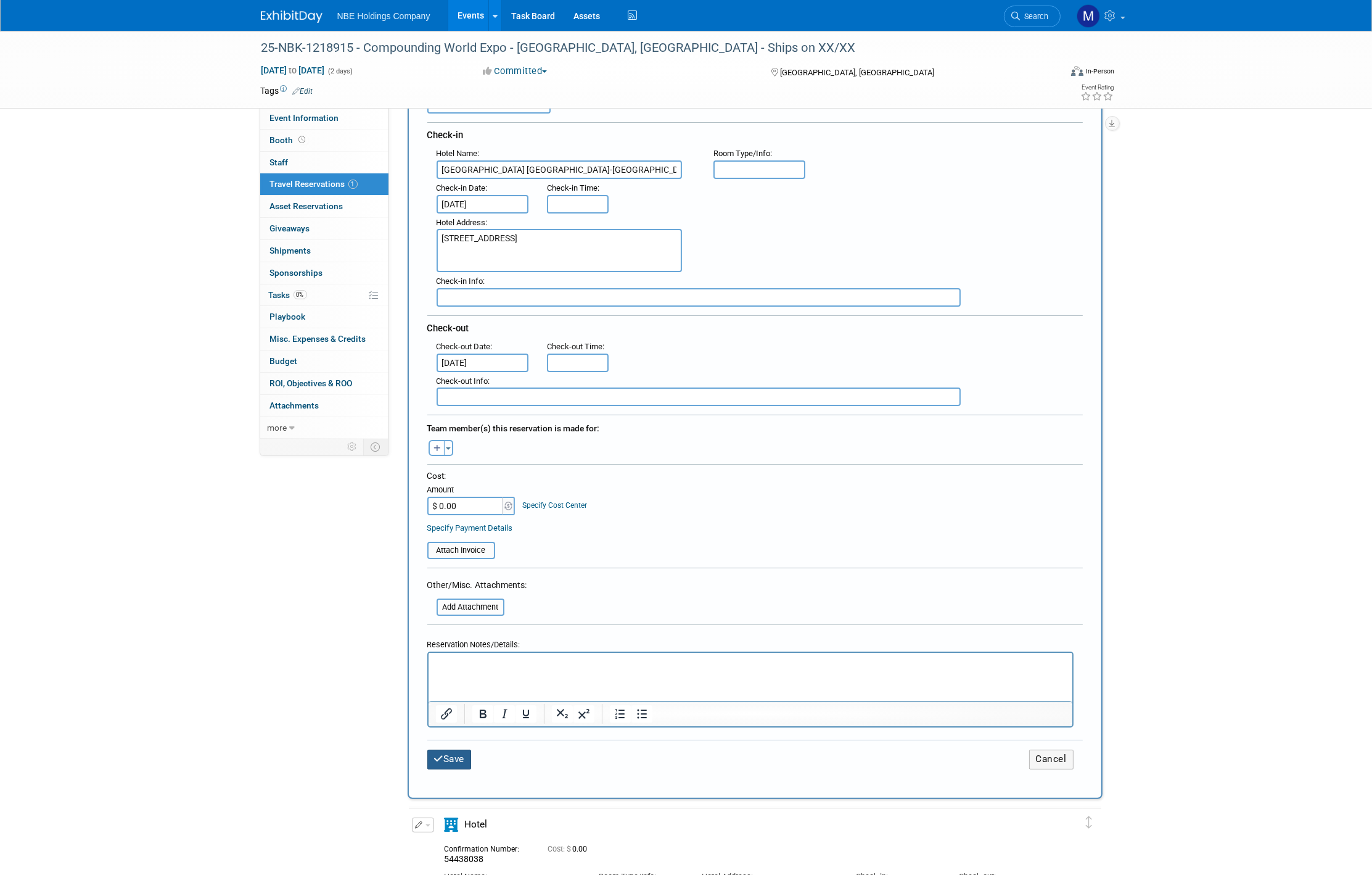
type textarea "1460 E. Ninth Street Cleveland OH 44114 US"
click at [454, 755] on button "Save" at bounding box center [449, 758] width 45 height 19
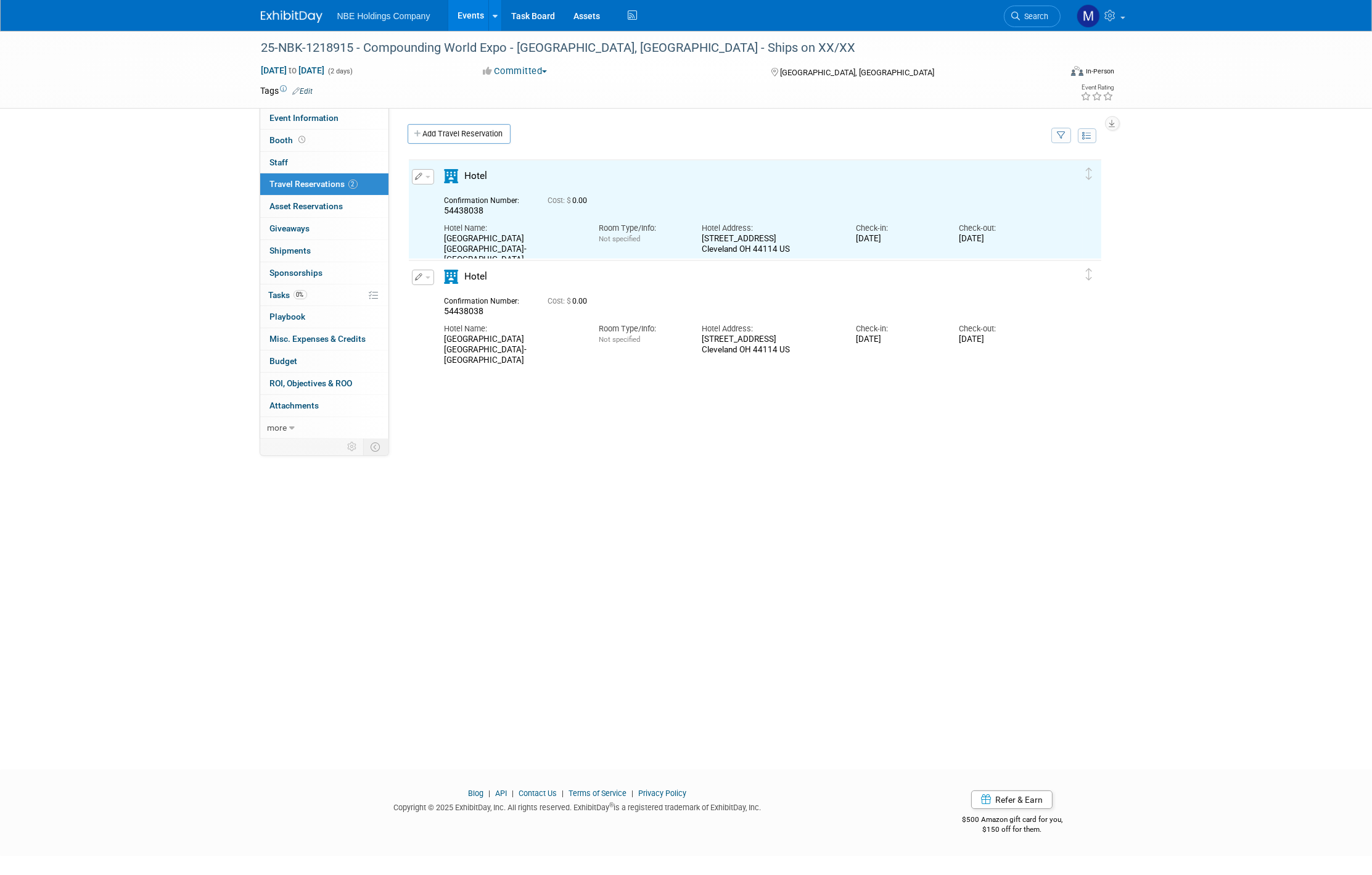
scroll to position [0, 0]
click at [439, 138] on link "Add Travel Reservation" at bounding box center [459, 134] width 103 height 20
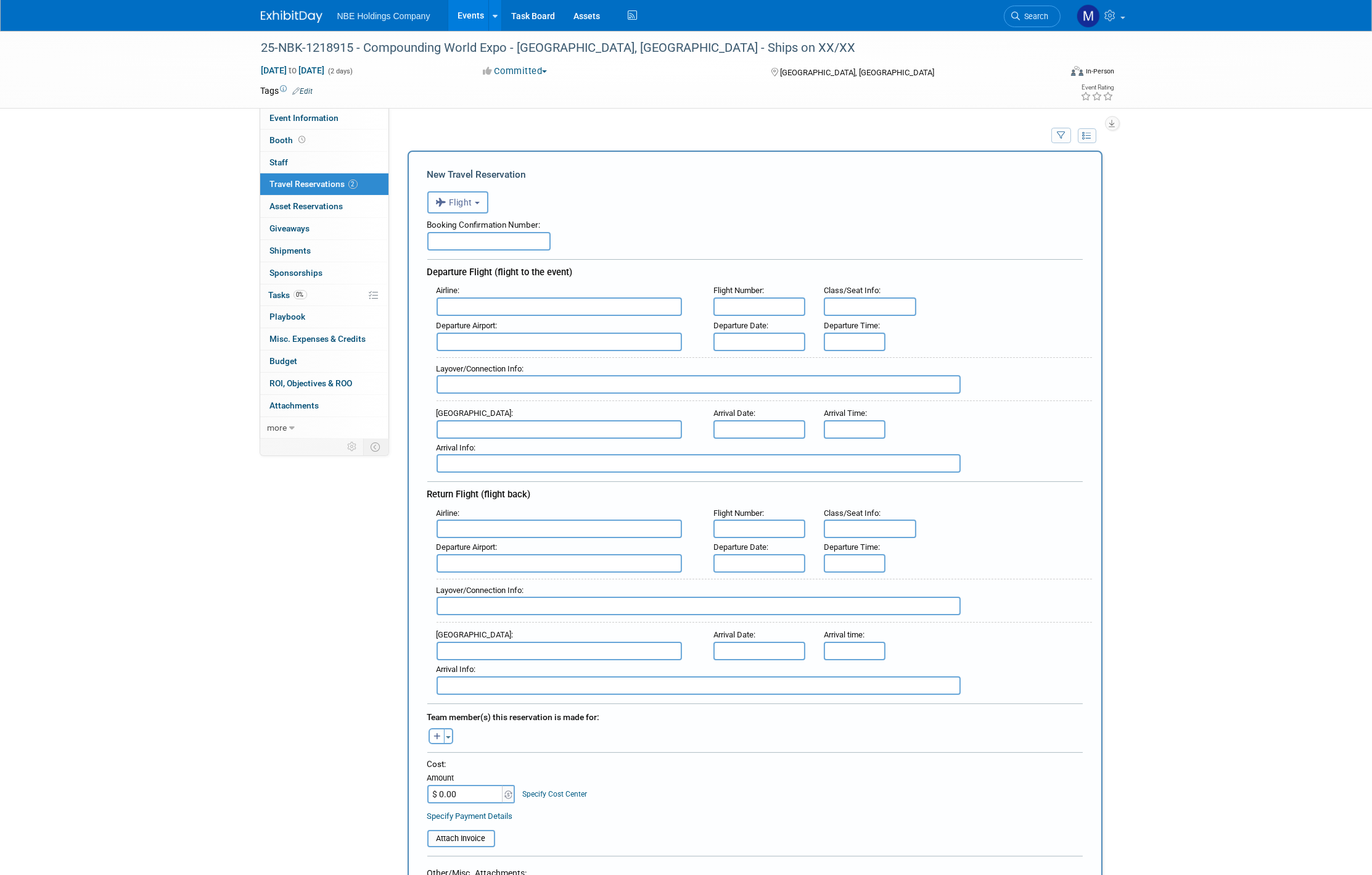
click at [461, 207] on span "Flight" at bounding box center [454, 202] width 37 height 9
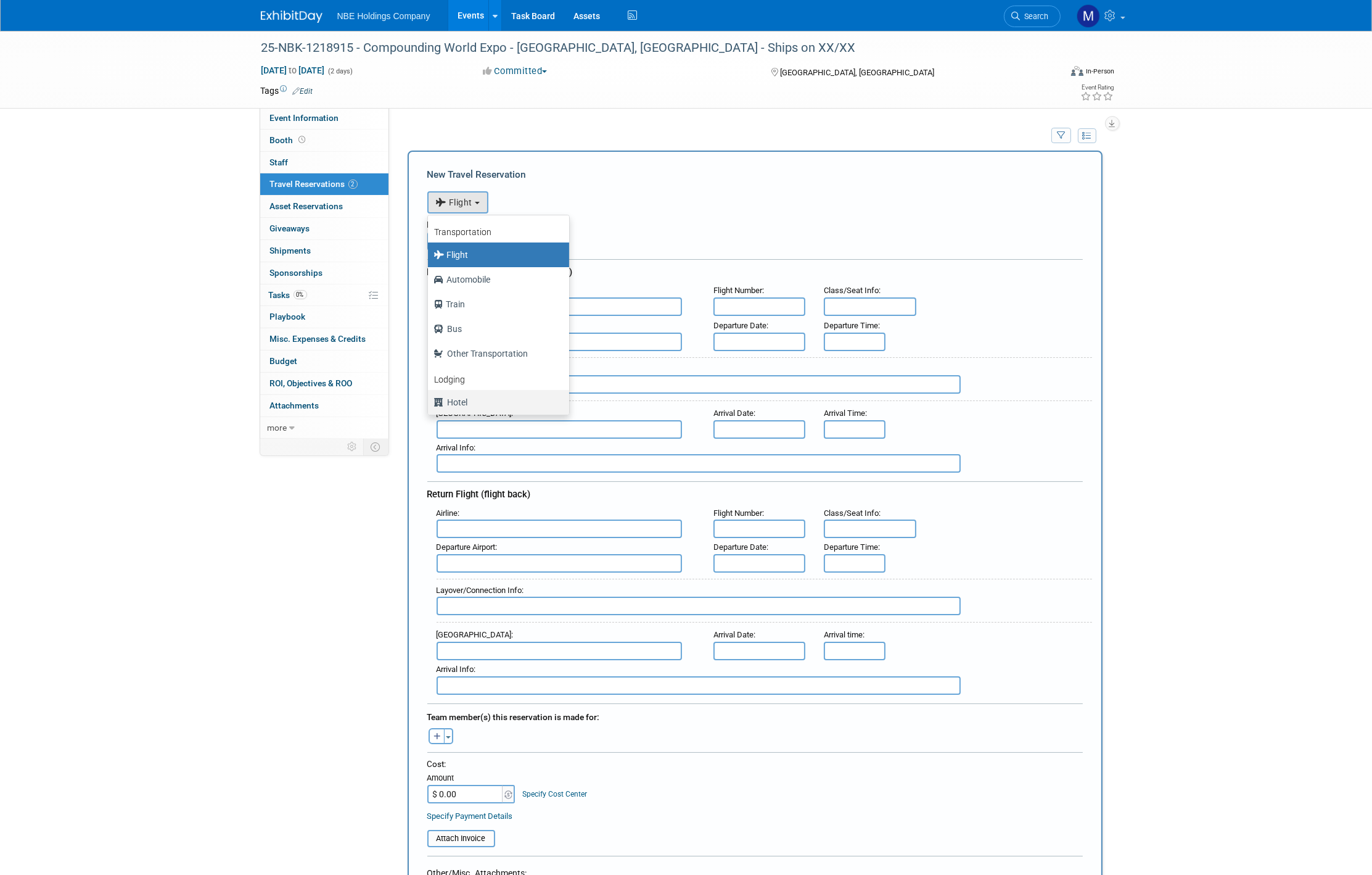
click at [468, 394] on label "Hotel" at bounding box center [495, 402] width 122 height 20
click at [429, 396] on input "Hotel" at bounding box center [425, 400] width 8 height 8
select select "6"
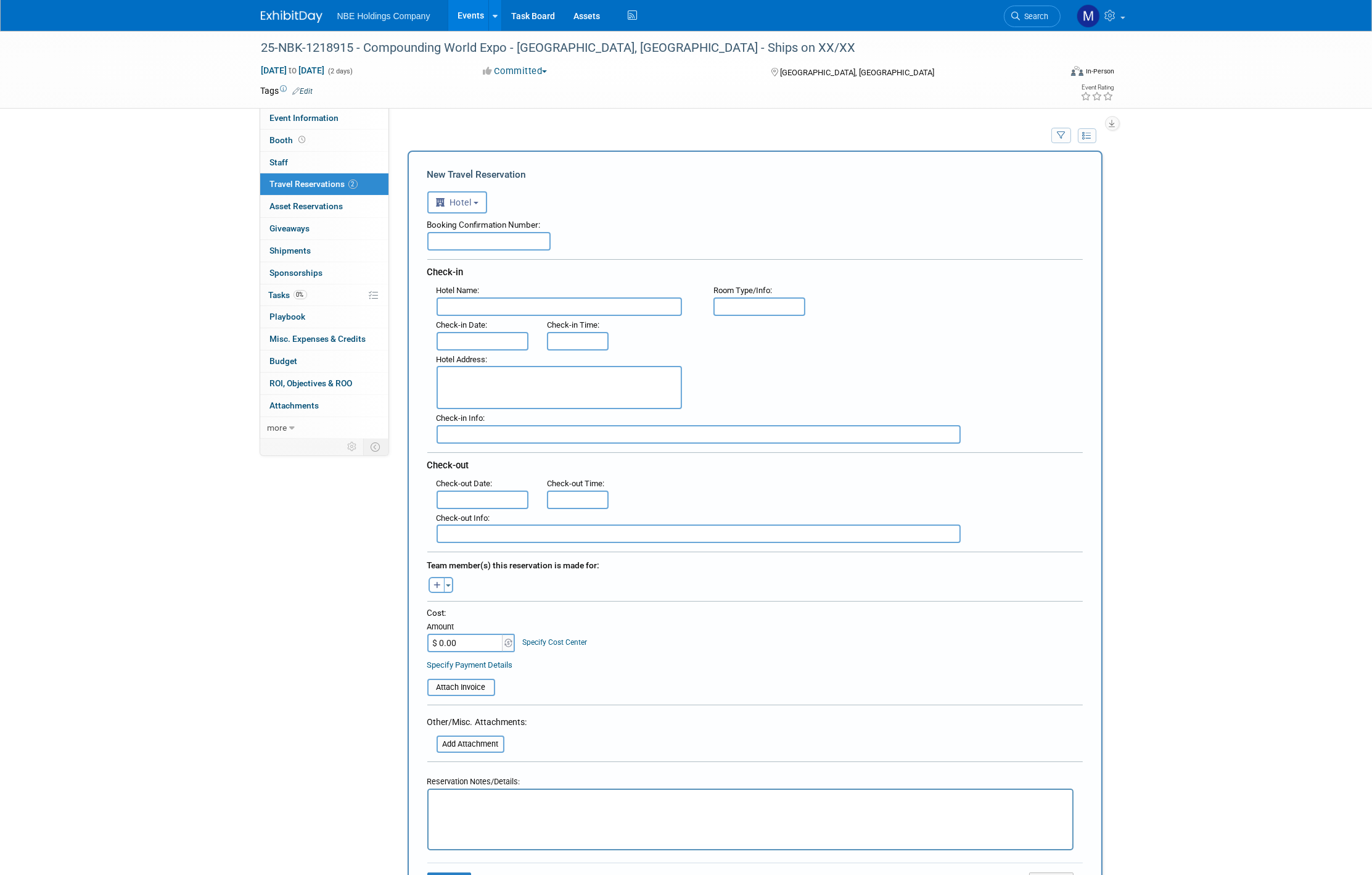
click at [454, 247] on input "text" at bounding box center [489, 242] width 123 height 19
paste input "54438038"
type input "54438038"
click at [575, 301] on input "text" at bounding box center [559, 307] width 245 height 19
paste input "Hampton Inn Cleveland-Downtown"
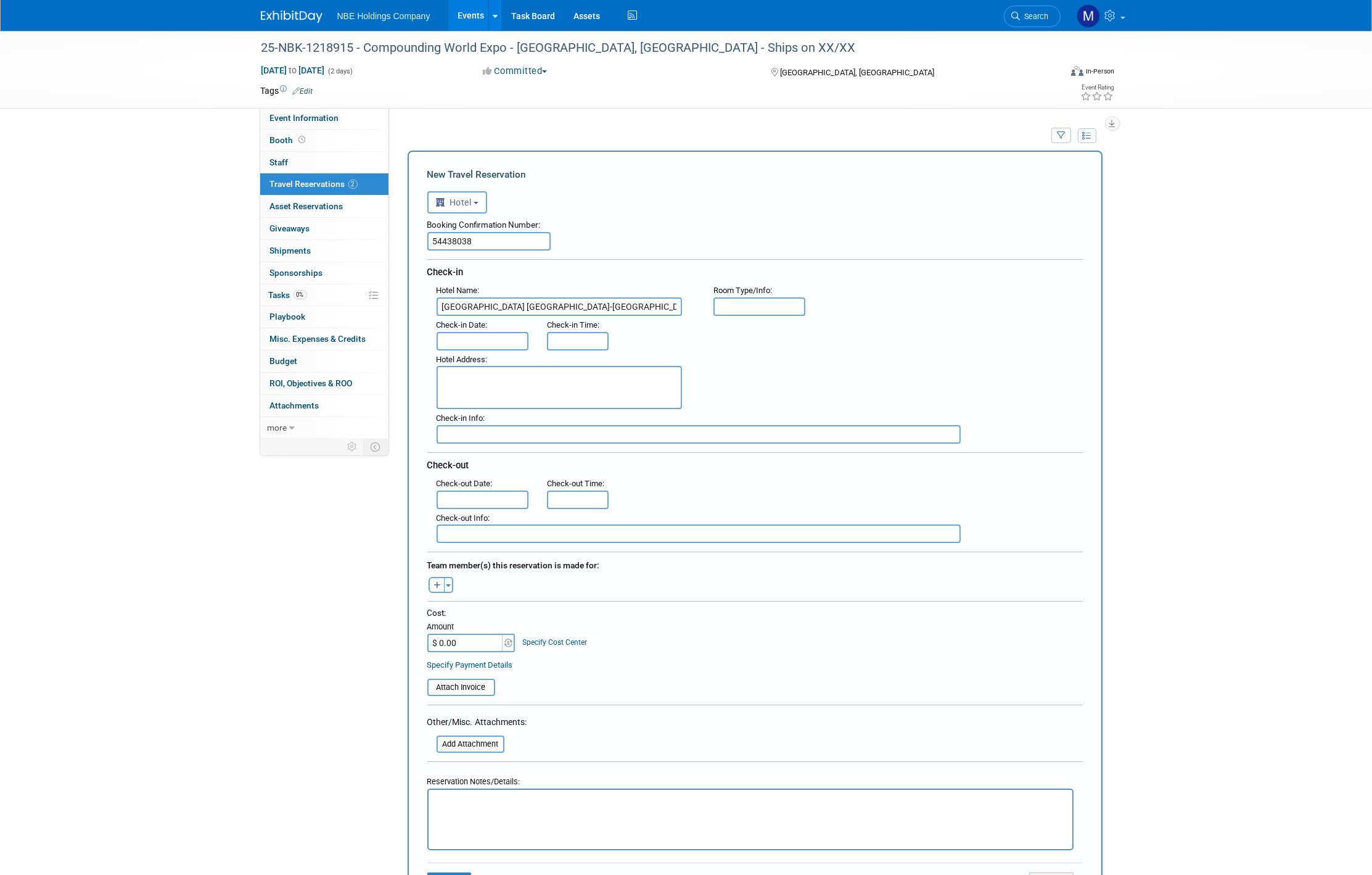
type input "Hampton Inn Cleveland-Downtown"
click at [488, 336] on input "text" at bounding box center [483, 341] width 93 height 19
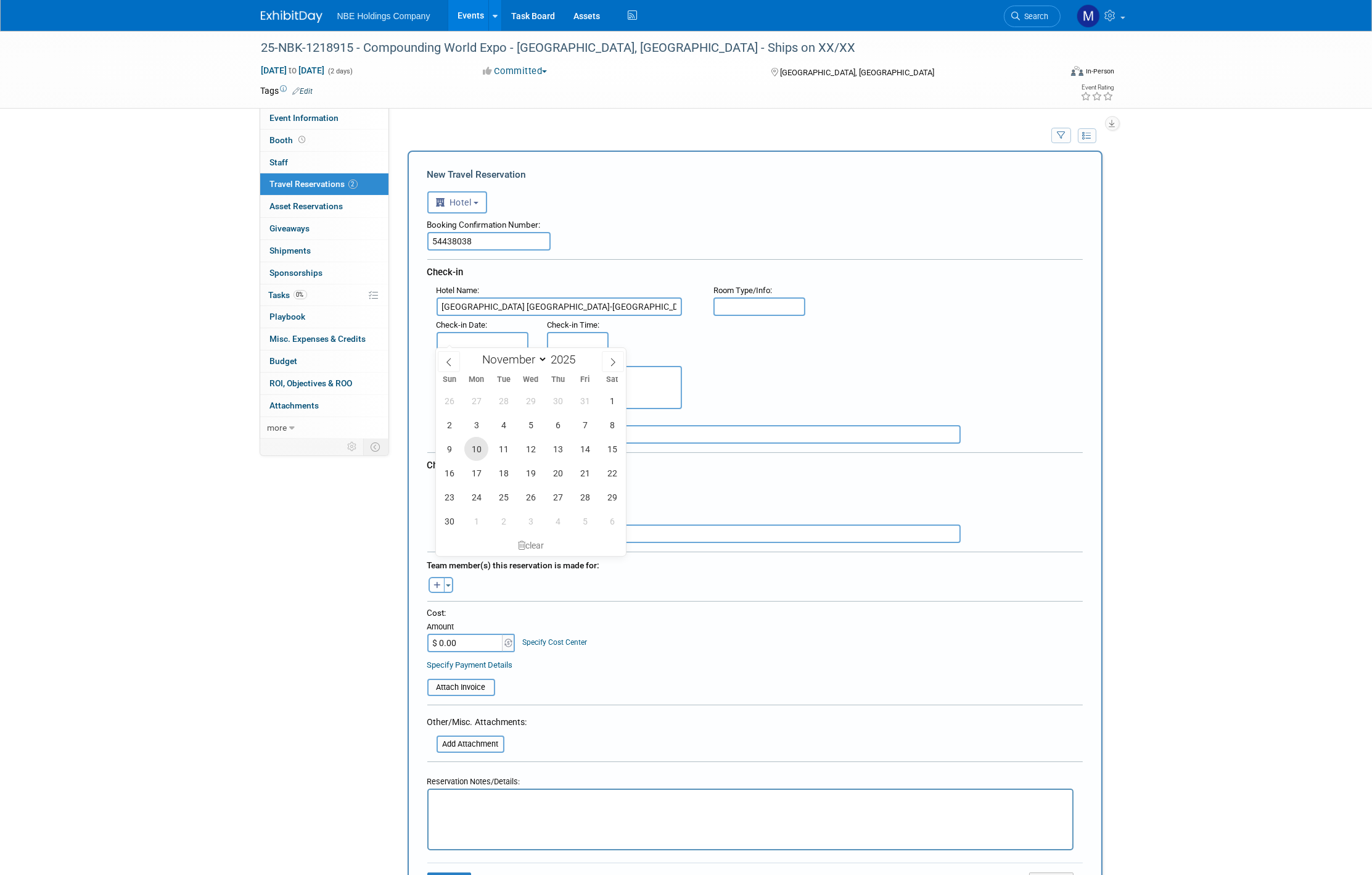
click at [481, 453] on span "10" at bounding box center [476, 448] width 24 height 24
type input "Nov 10, 2025"
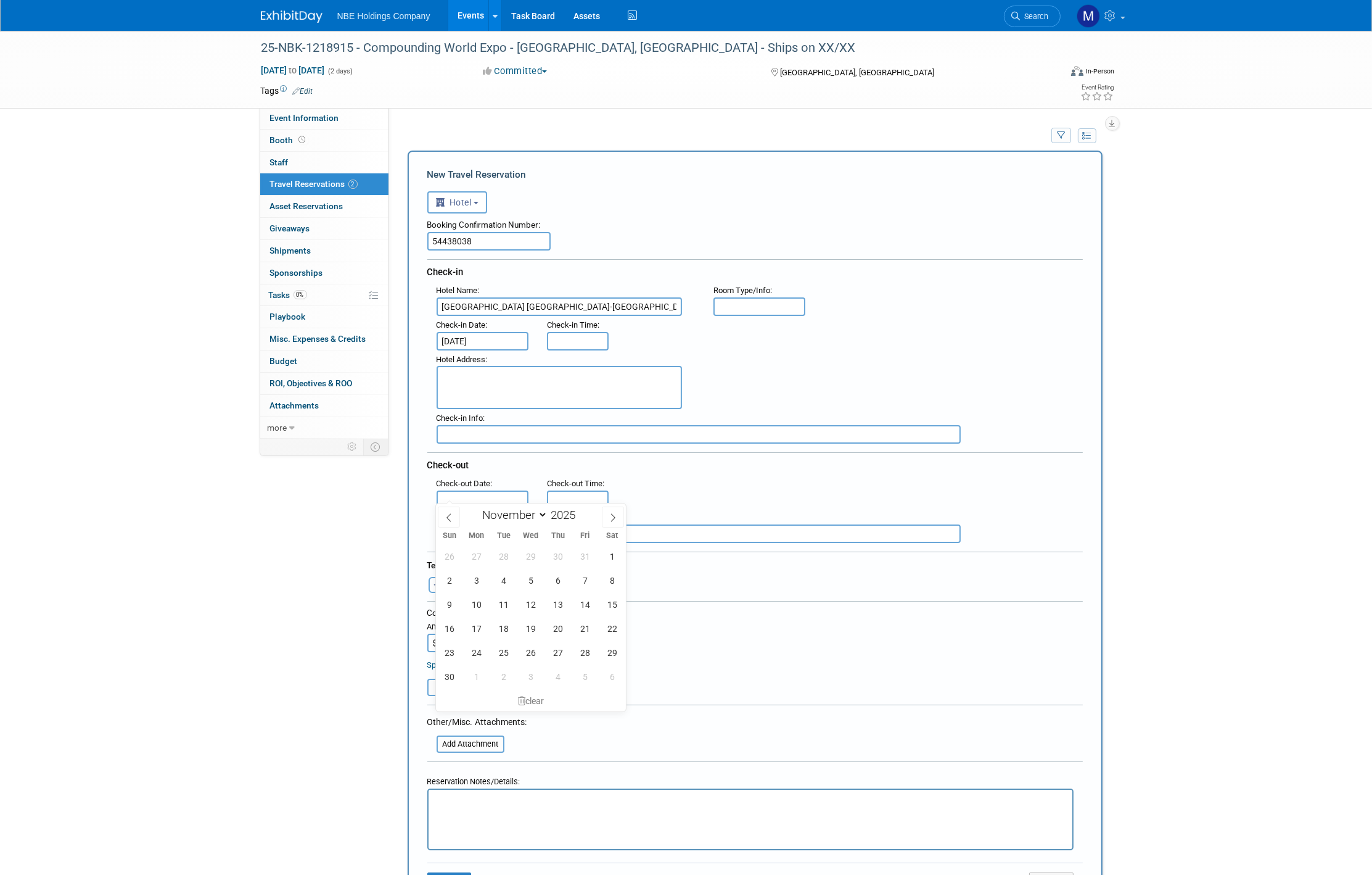
click at [465, 490] on input "text" at bounding box center [483, 500] width 93 height 19
click at [583, 609] on span "14" at bounding box center [584, 604] width 24 height 24
type input "Nov 14, 2025"
click at [492, 390] on textarea at bounding box center [559, 388] width 245 height 44
paste textarea "1460 E. Ninth Street Cleveland OH 44114 US"
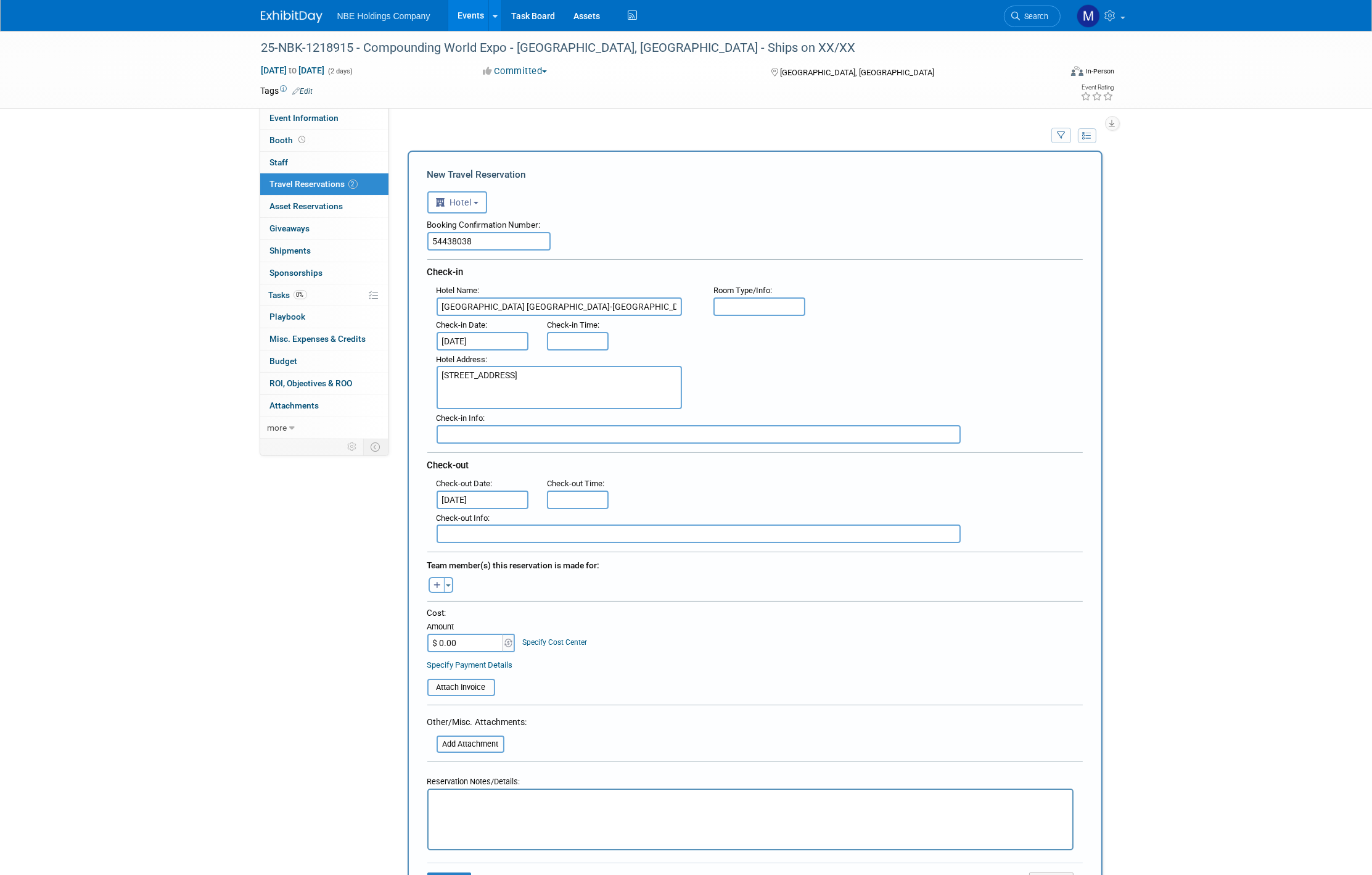
type textarea "1460 E. Ninth Street Cleveland OH 44114 US"
click at [338, 543] on div "Event Information Event Info Booth Booth 0 Staff 0 Staff 2 Travel Reservations …" at bounding box center [685, 665] width 869 height 1269
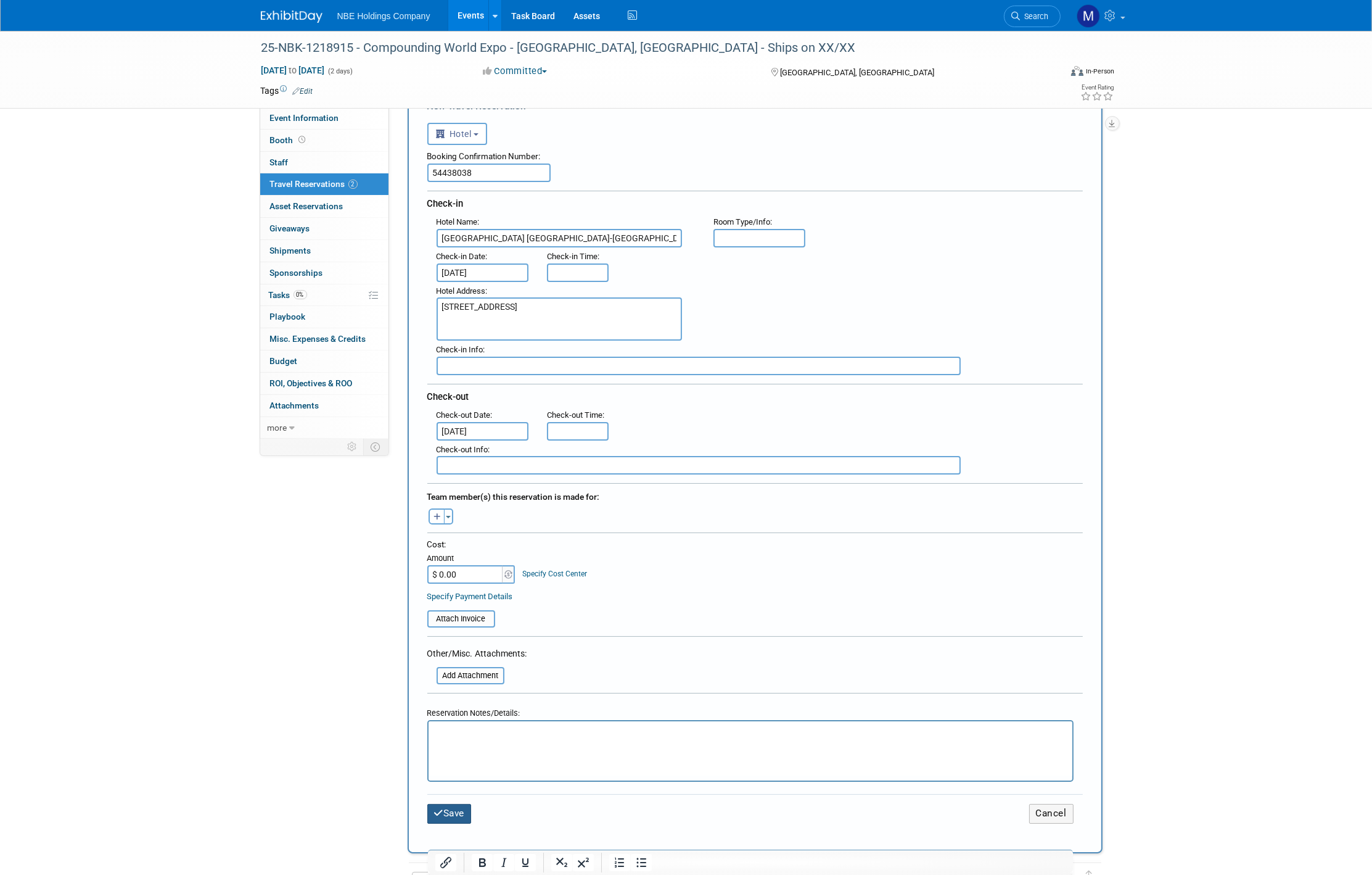
click at [447, 804] on button "Save" at bounding box center [449, 813] width 45 height 19
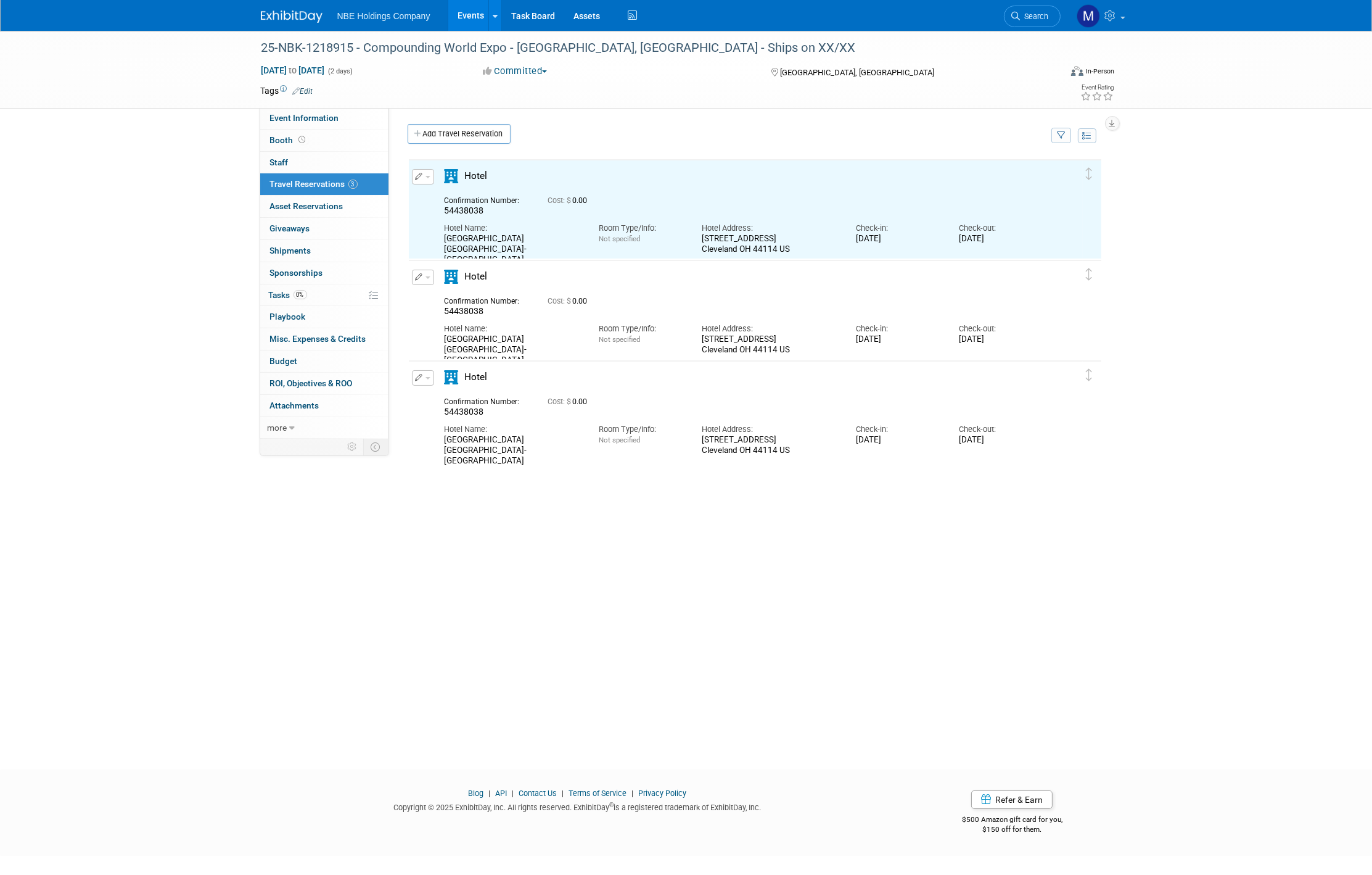
scroll to position [0, 0]
